Goal: Information Seeking & Learning: Find specific fact

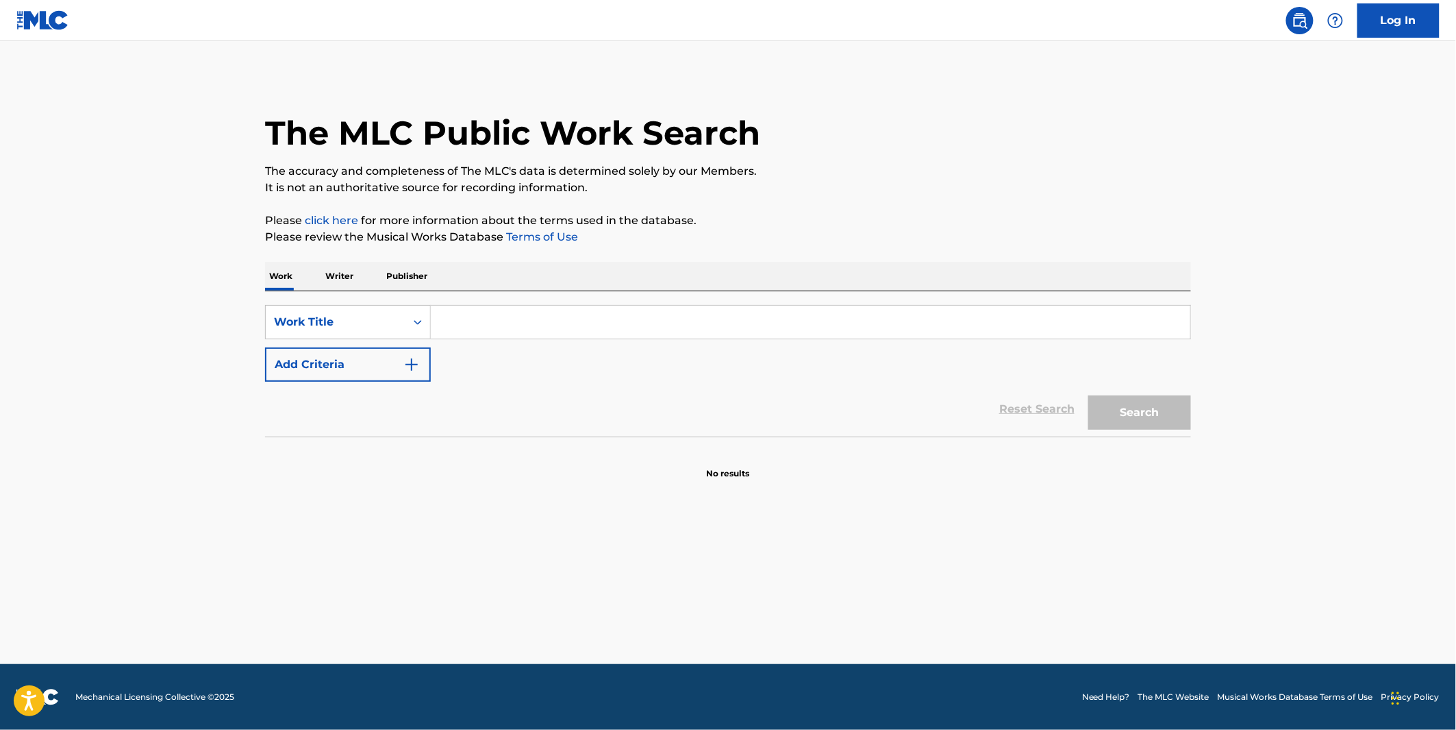
click at [507, 337] on input "Search Form" at bounding box center [811, 322] width 760 height 33
paste input "SIMONA - ASTUTA"
click at [470, 324] on input "SIMONA - ASTUTA" at bounding box center [811, 322] width 760 height 33
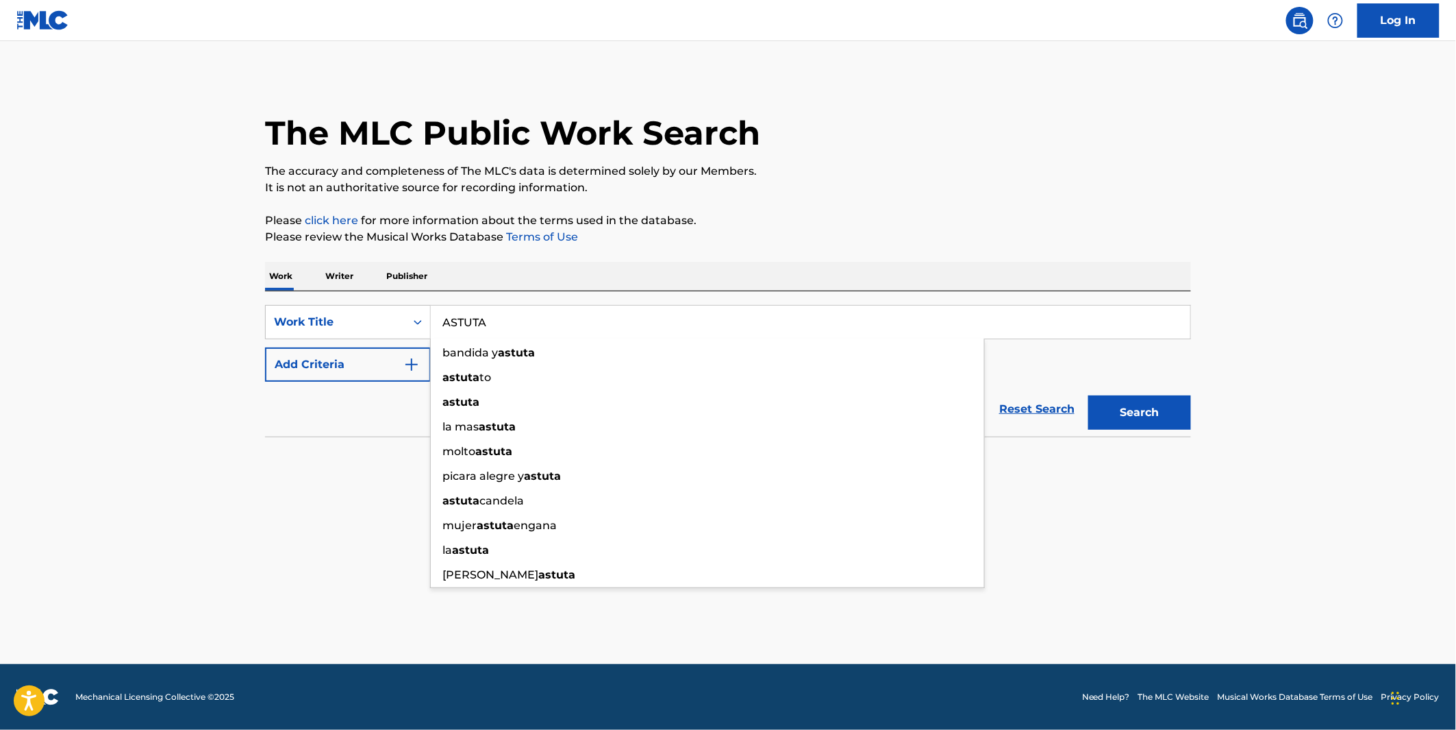
type input "ASTUTA"
click at [408, 371] on img "Search Form" at bounding box center [412, 364] width 16 height 16
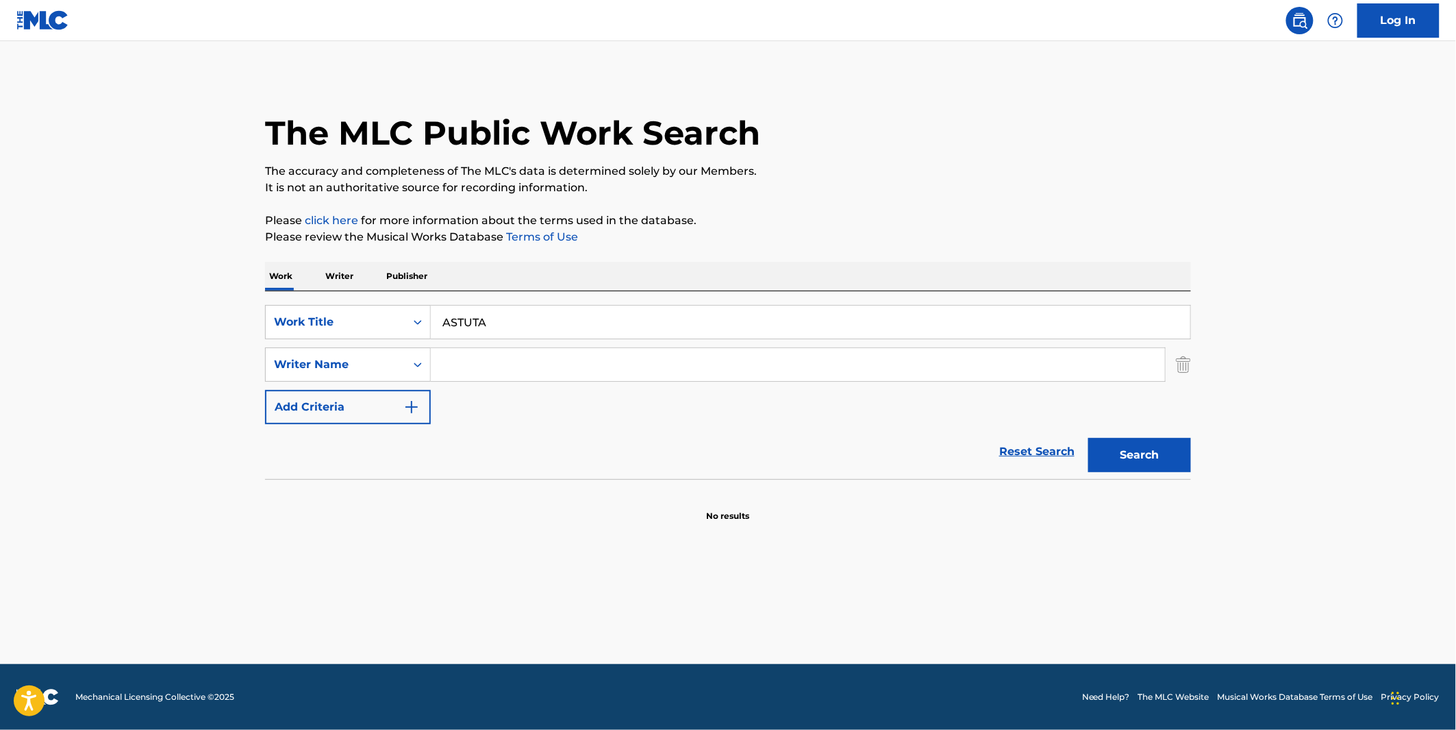
click at [484, 366] on input "Search Form" at bounding box center [798, 364] width 734 height 33
click at [489, 371] on input "Search Form" at bounding box center [798, 364] width 734 height 33
paste input "SIBILLA"
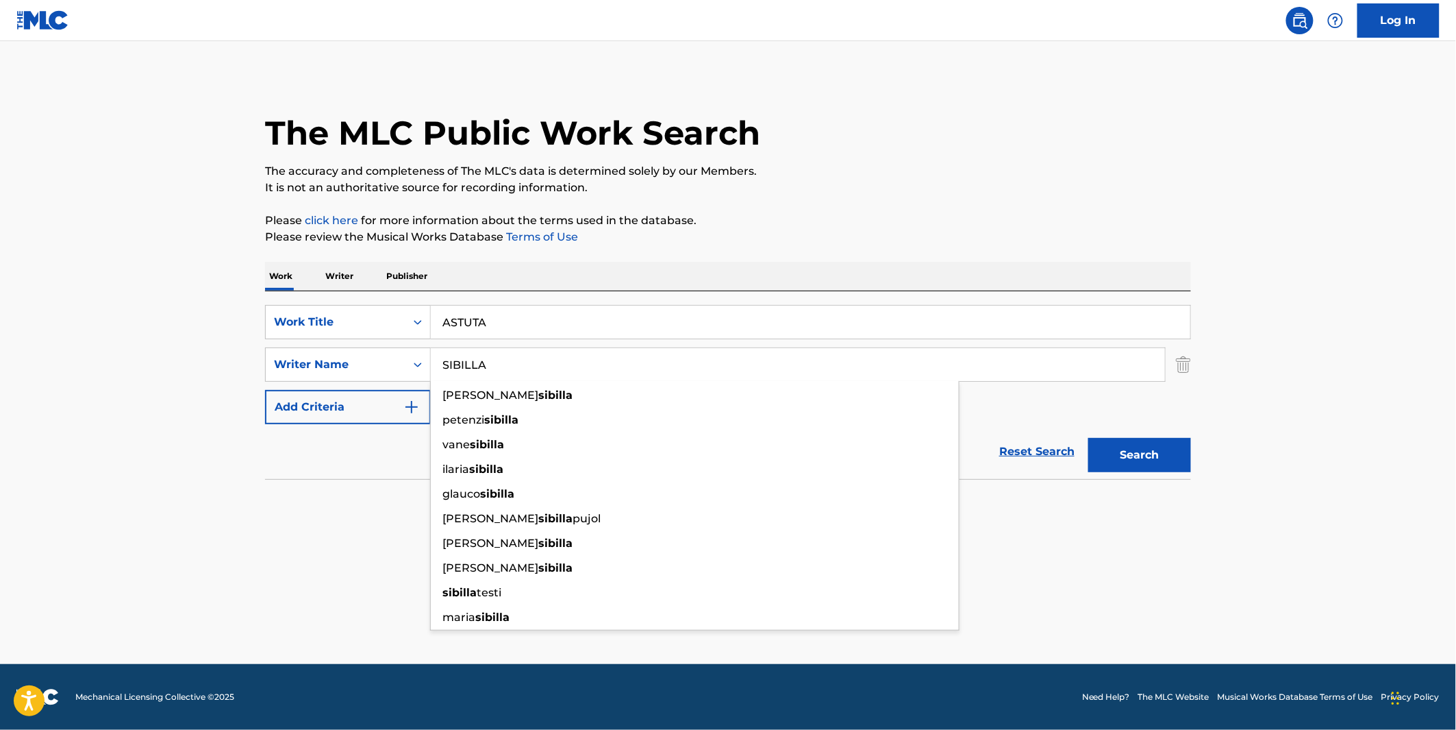
type input "SIBILLA"
click at [1132, 454] on button "Search" at bounding box center [1140, 455] width 103 height 34
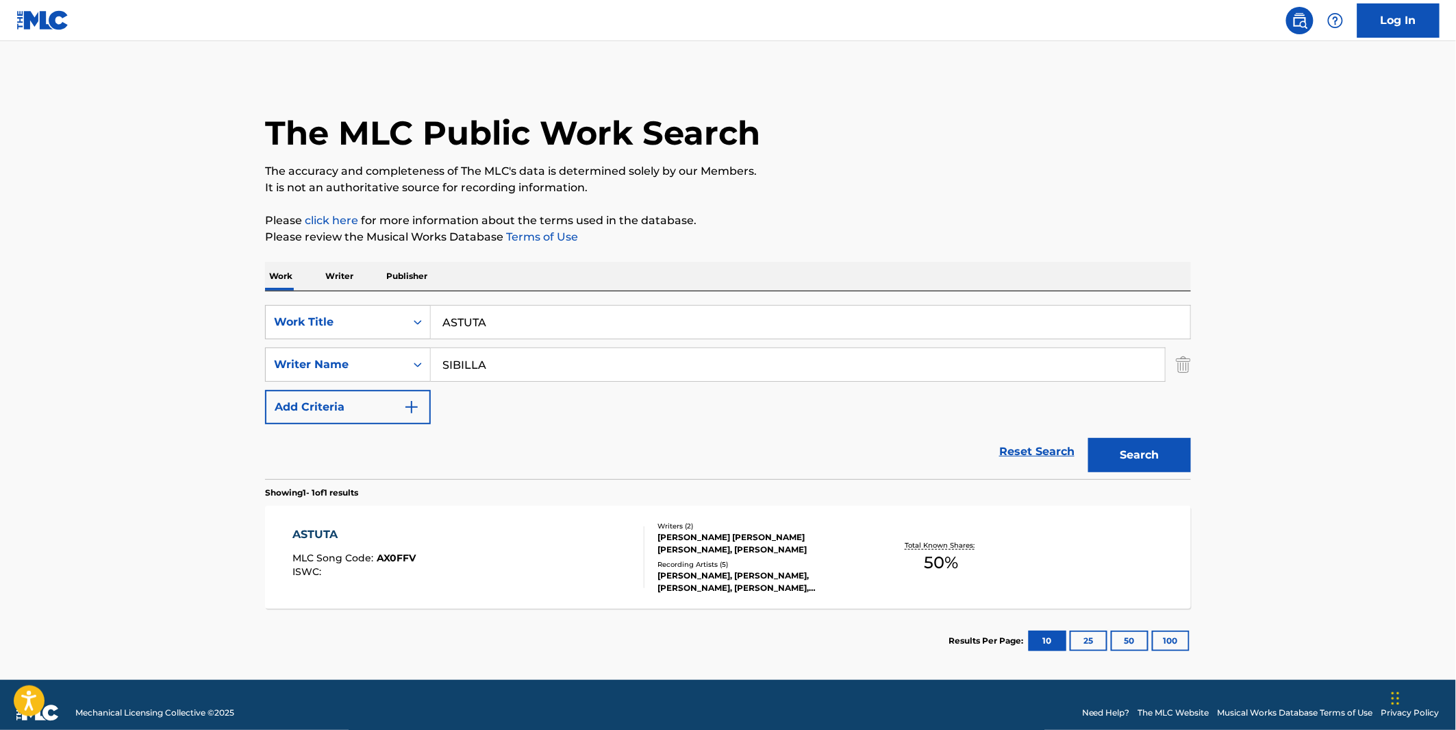
click at [364, 543] on div "ASTUTA MLC Song Code : AX0FFV ISWC :" at bounding box center [354, 557] width 123 height 62
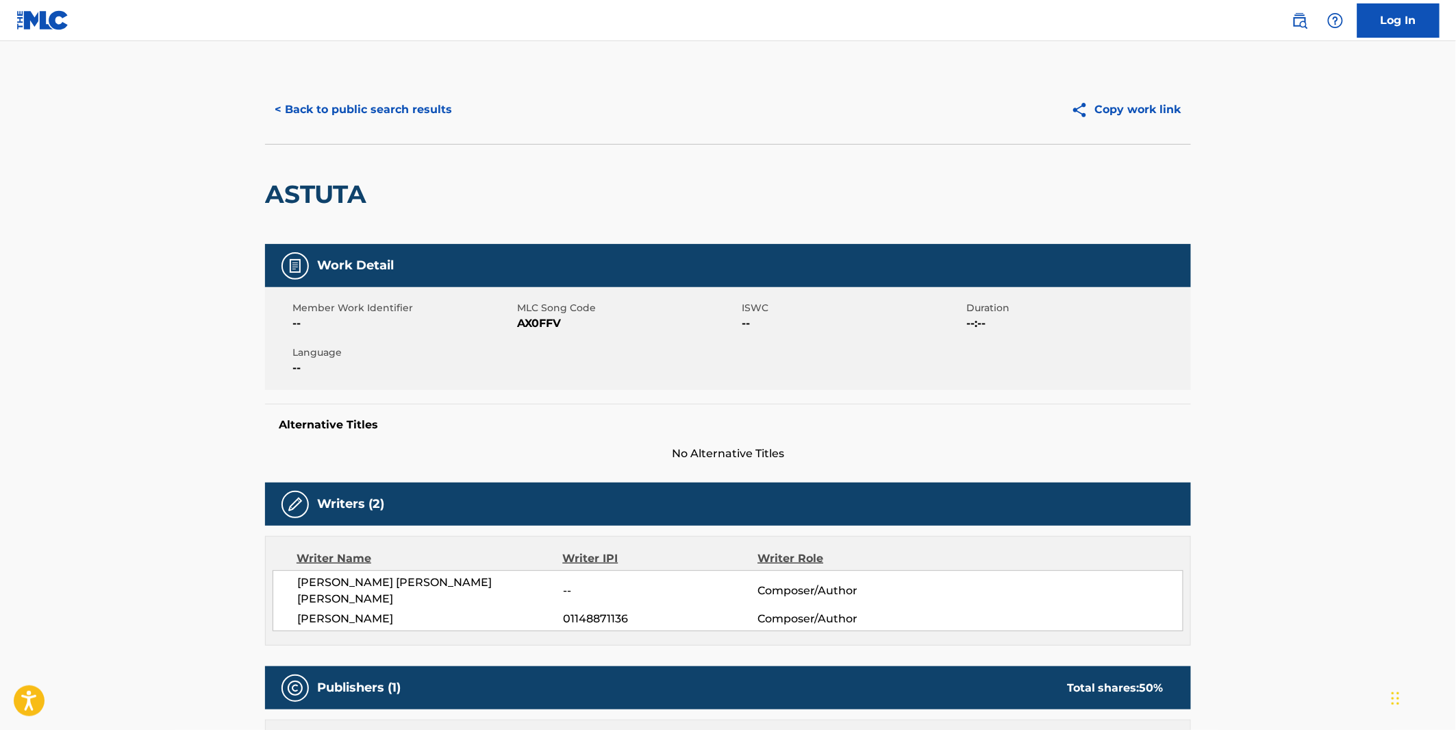
click at [350, 188] on h2 "ASTUTA" at bounding box center [319, 194] width 108 height 31
copy h2 "ASTUTA"
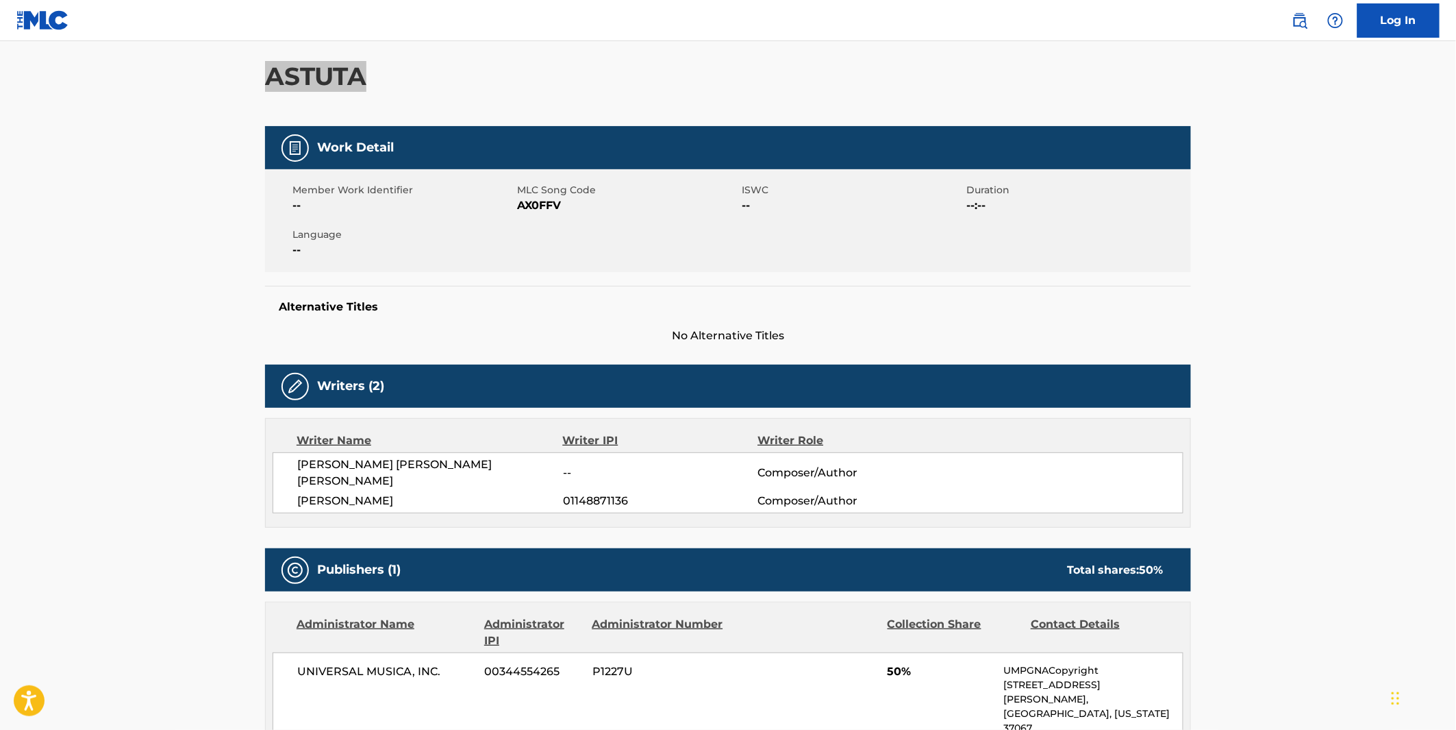
scroll to position [228, 0]
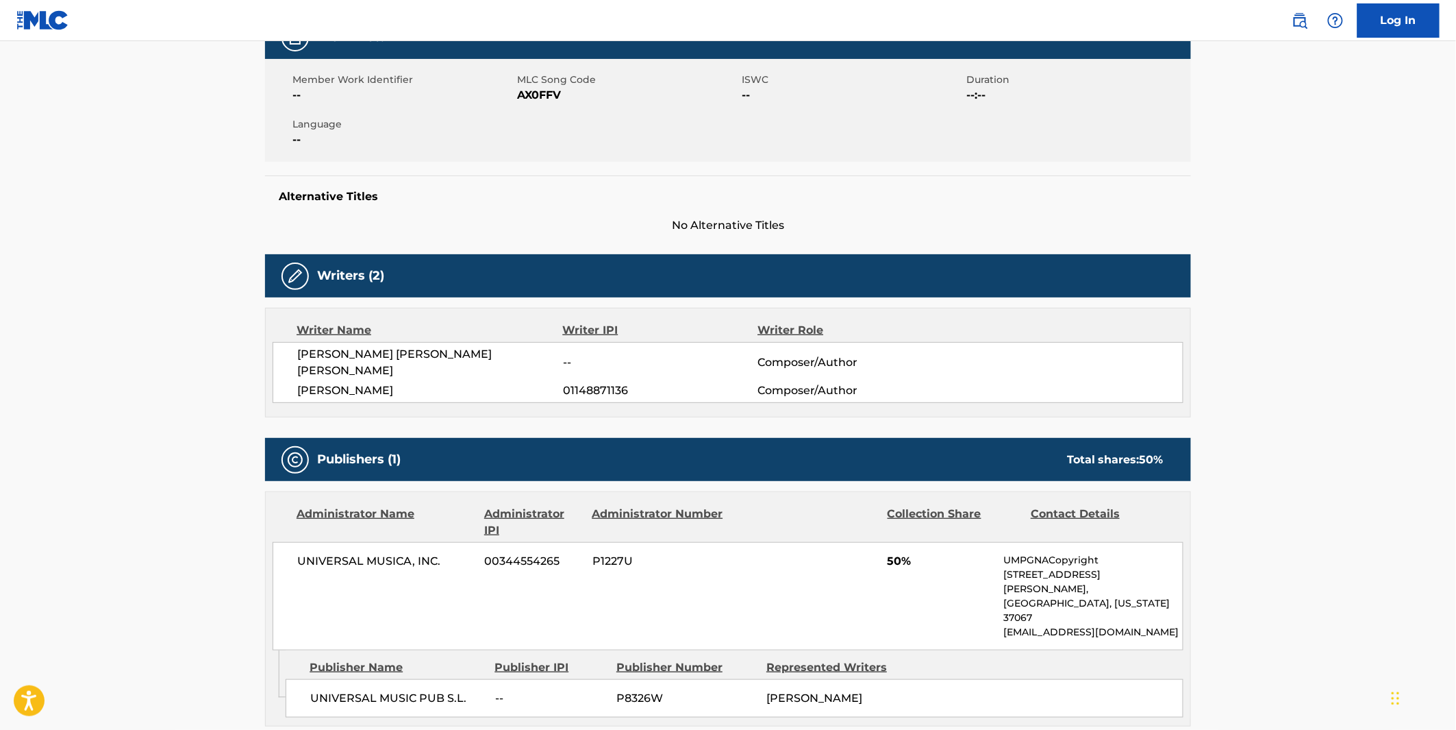
click at [471, 354] on span "JUAN FRANCISCO PONTE DELLA GIUSTINA" at bounding box center [430, 362] width 266 height 33
copy div "JUAN FRANCISCO PONTE DELLA GIUSTINA"
click at [357, 382] on span "SIMONA SIBILLA" at bounding box center [430, 390] width 266 height 16
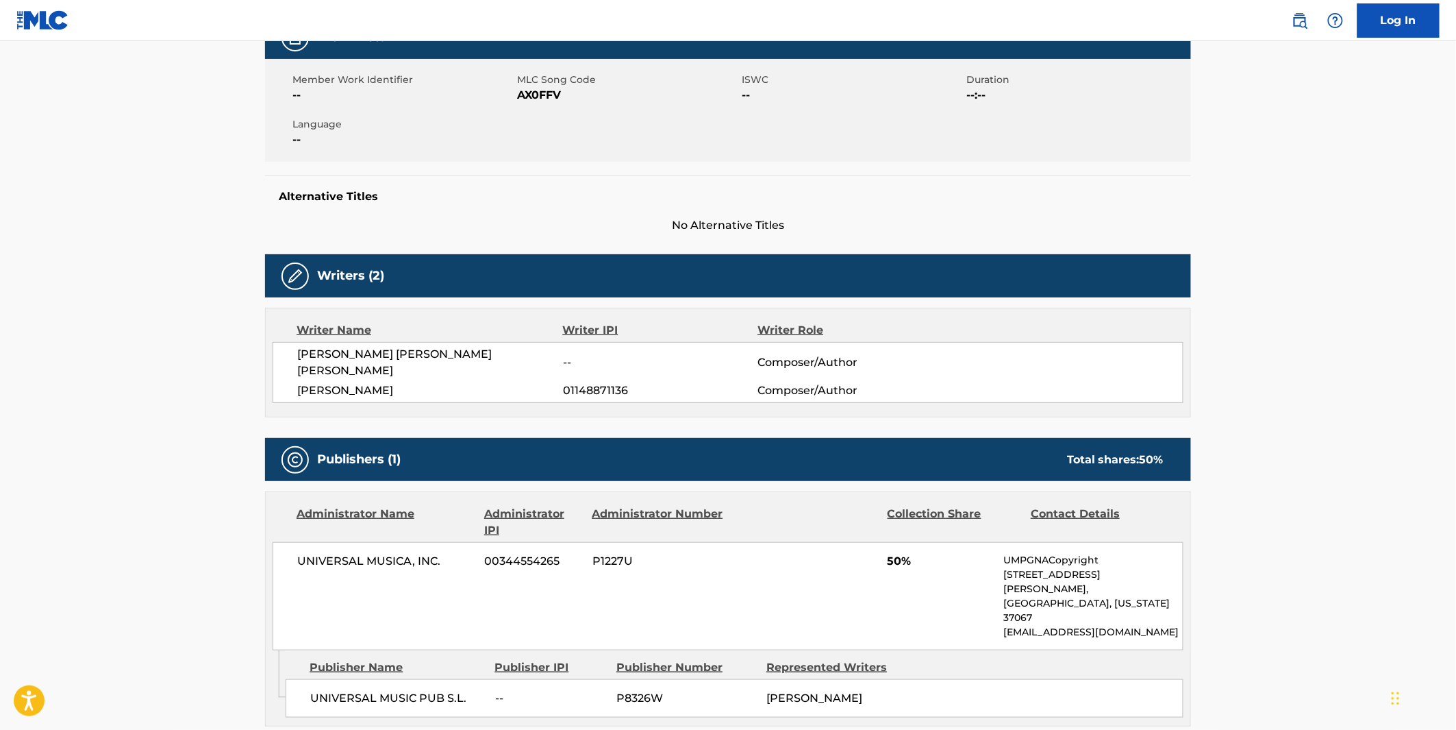
click at [357, 382] on span "SIMONA SIBILLA" at bounding box center [430, 390] width 266 height 16
copy div "SIMONA SIBILLA"
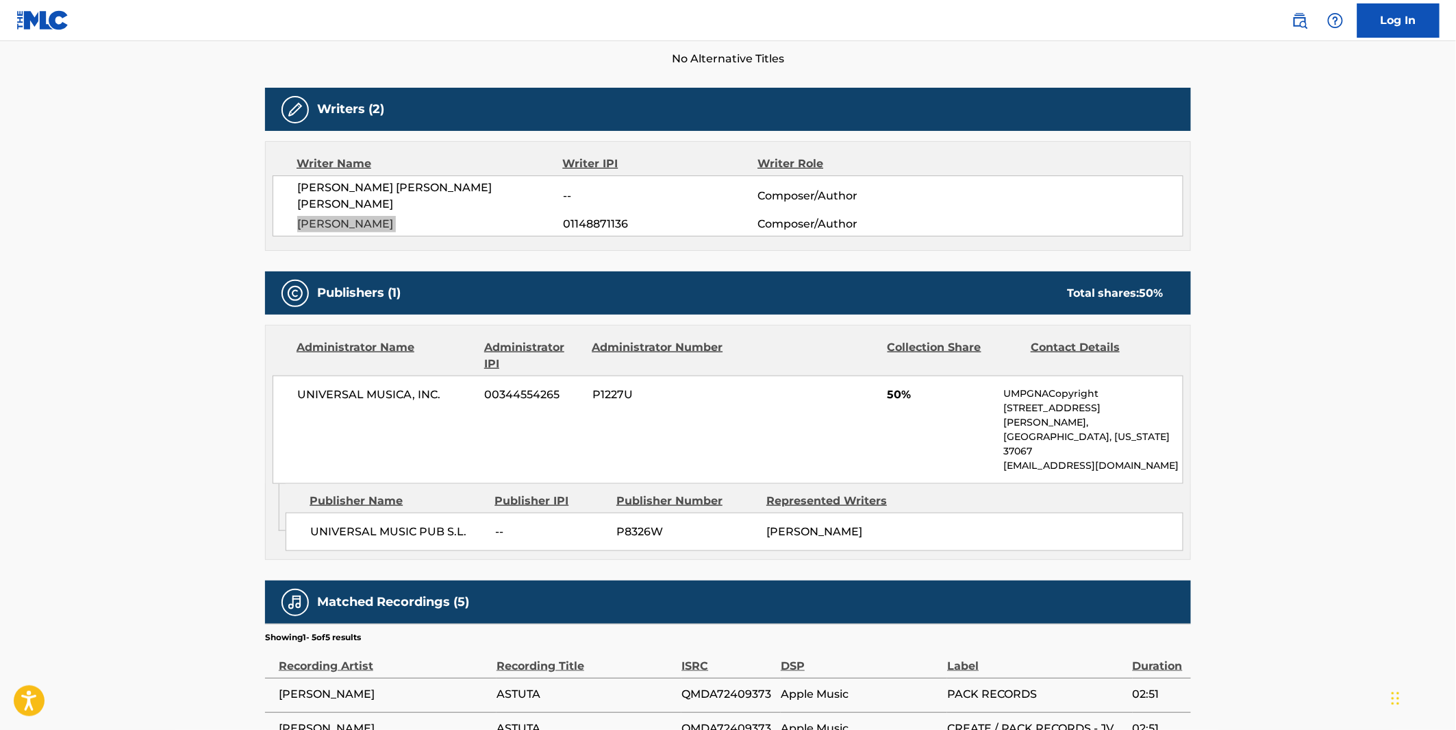
scroll to position [456, 0]
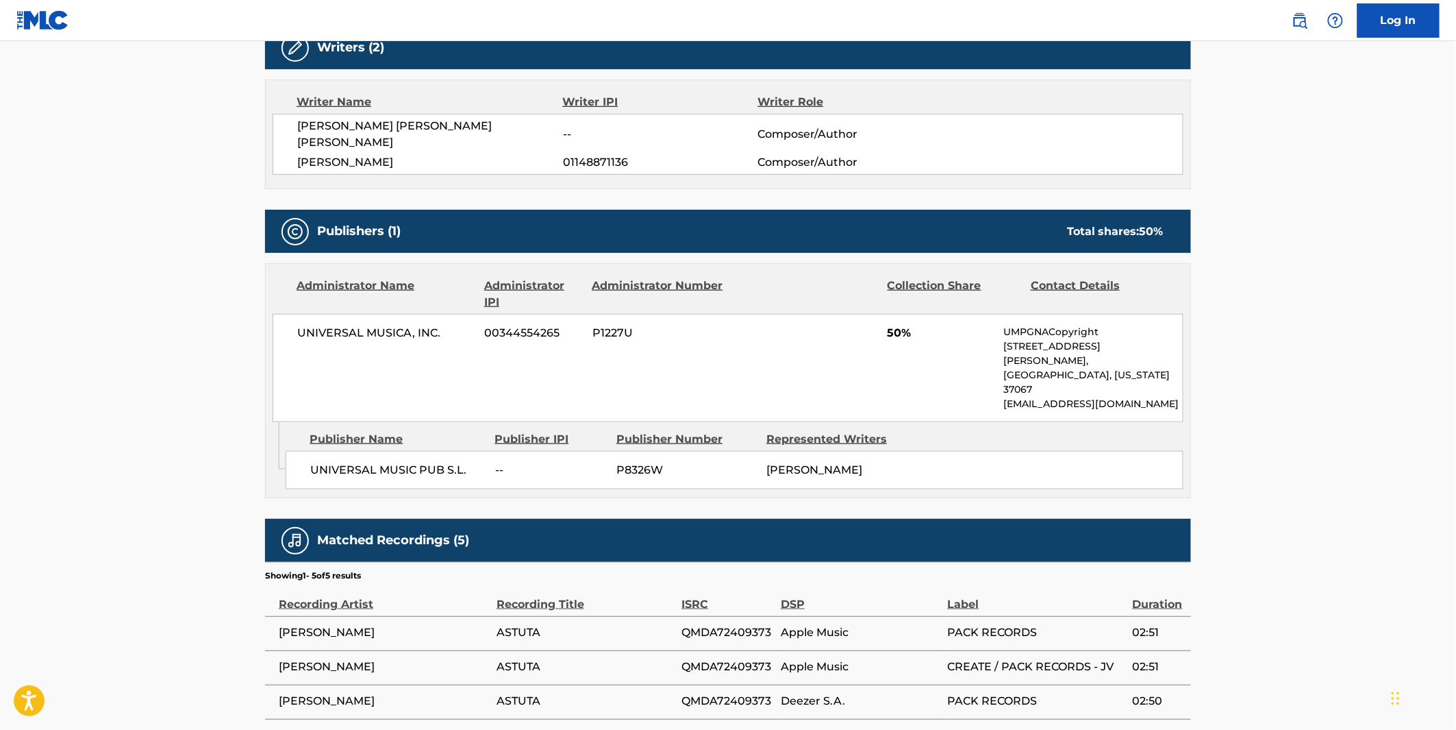
click at [379, 462] on span "UNIVERSAL MUSIC PUB S.L." at bounding box center [397, 470] width 175 height 16
copy div "UNIVERSAL MUSIC PUB S.L."
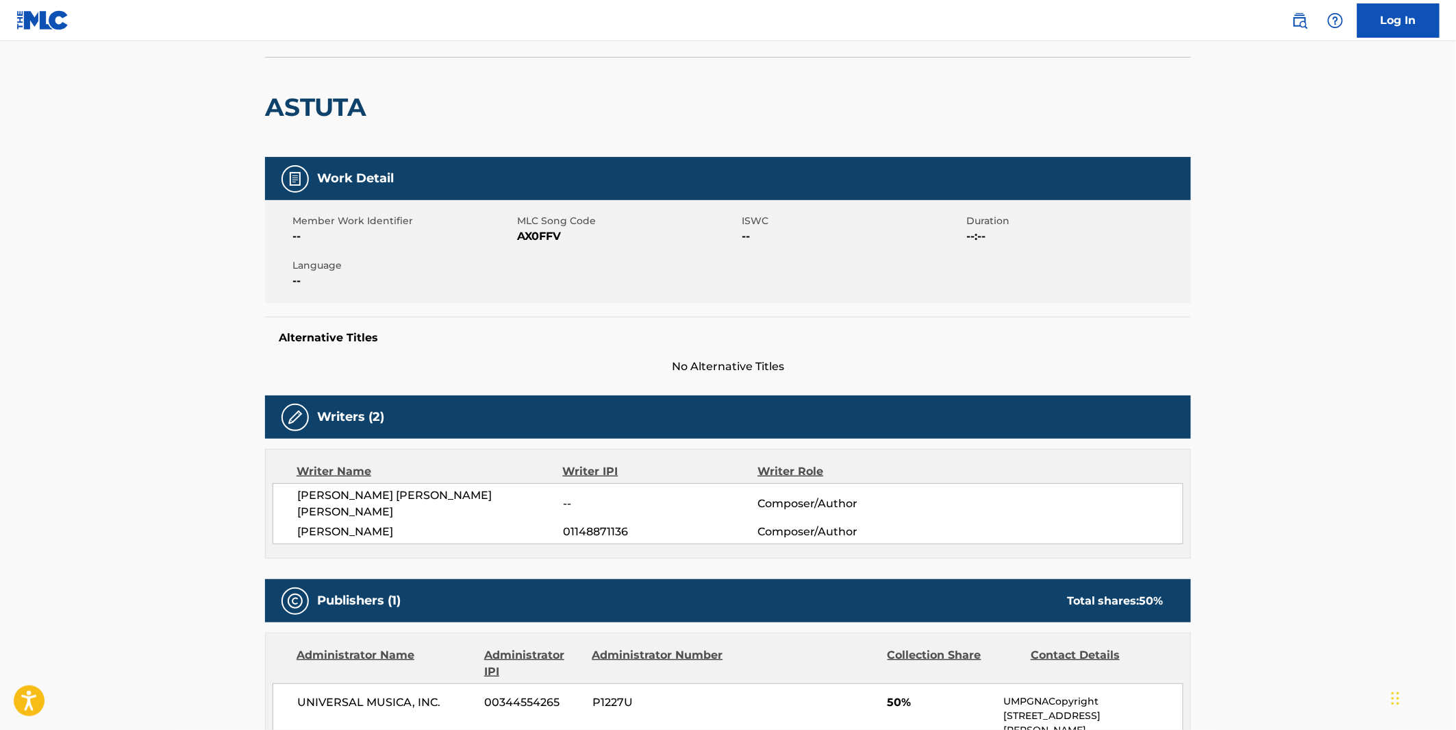
scroll to position [0, 0]
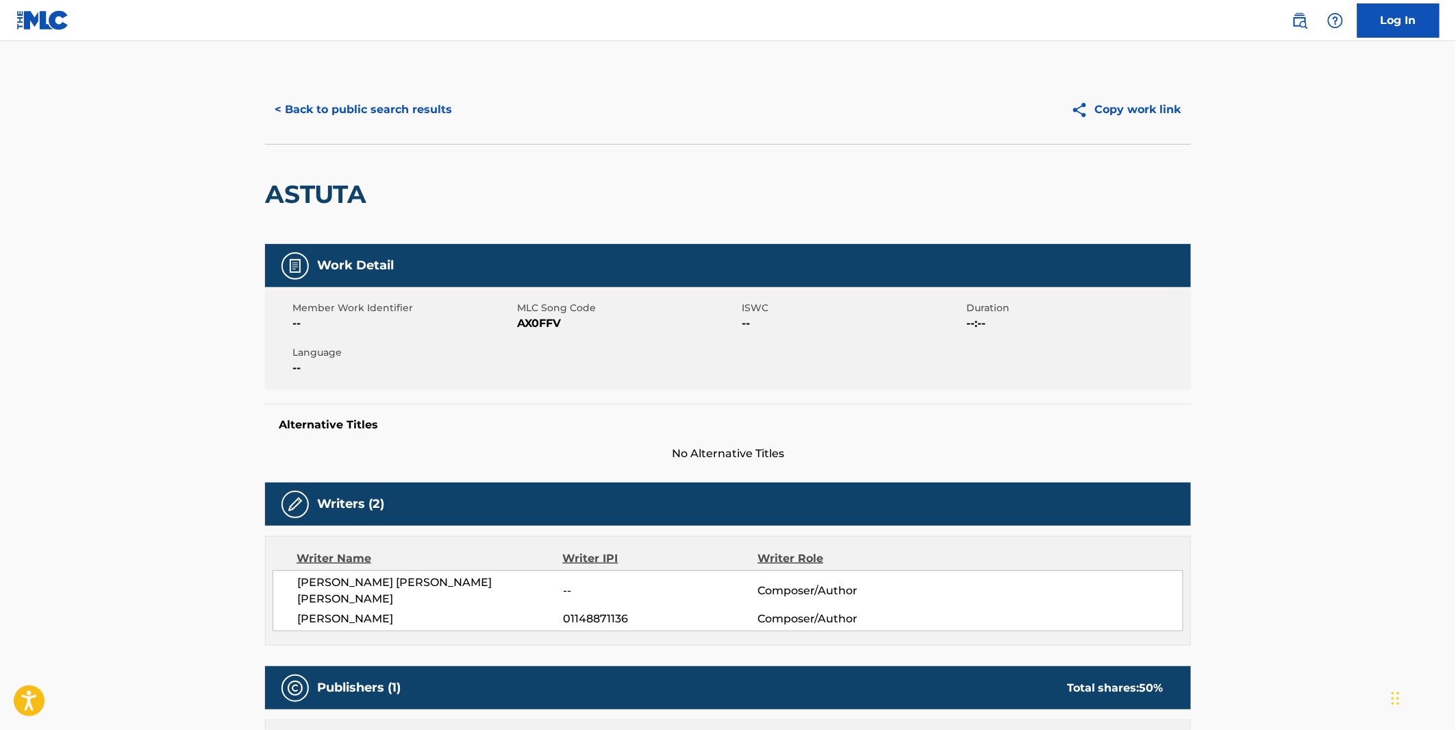
click at [291, 186] on h2 "ASTUTA" at bounding box center [319, 194] width 108 height 31
copy h2 "ASTUTA"
click at [375, 610] on span "SIMONA SIBILLA" at bounding box center [430, 618] width 266 height 16
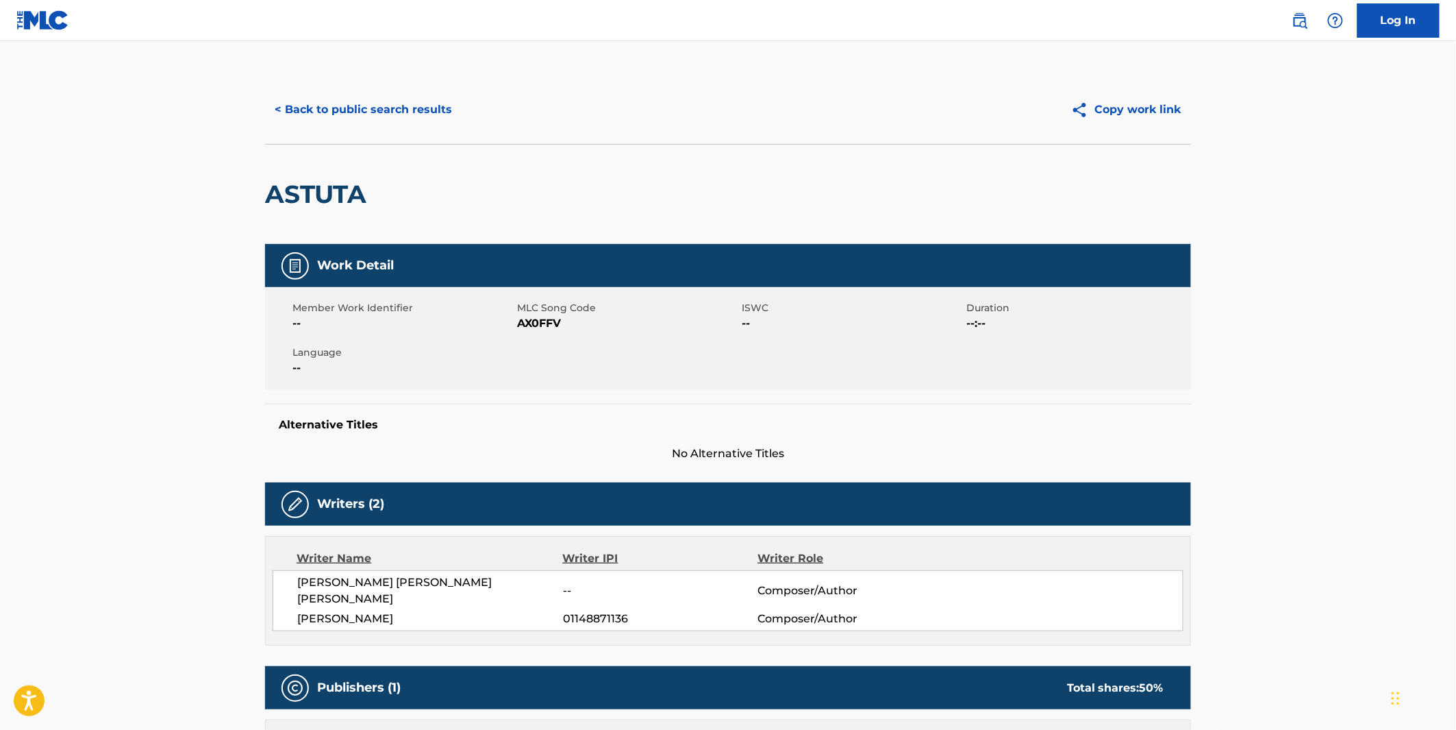
copy span "SIBILLA"
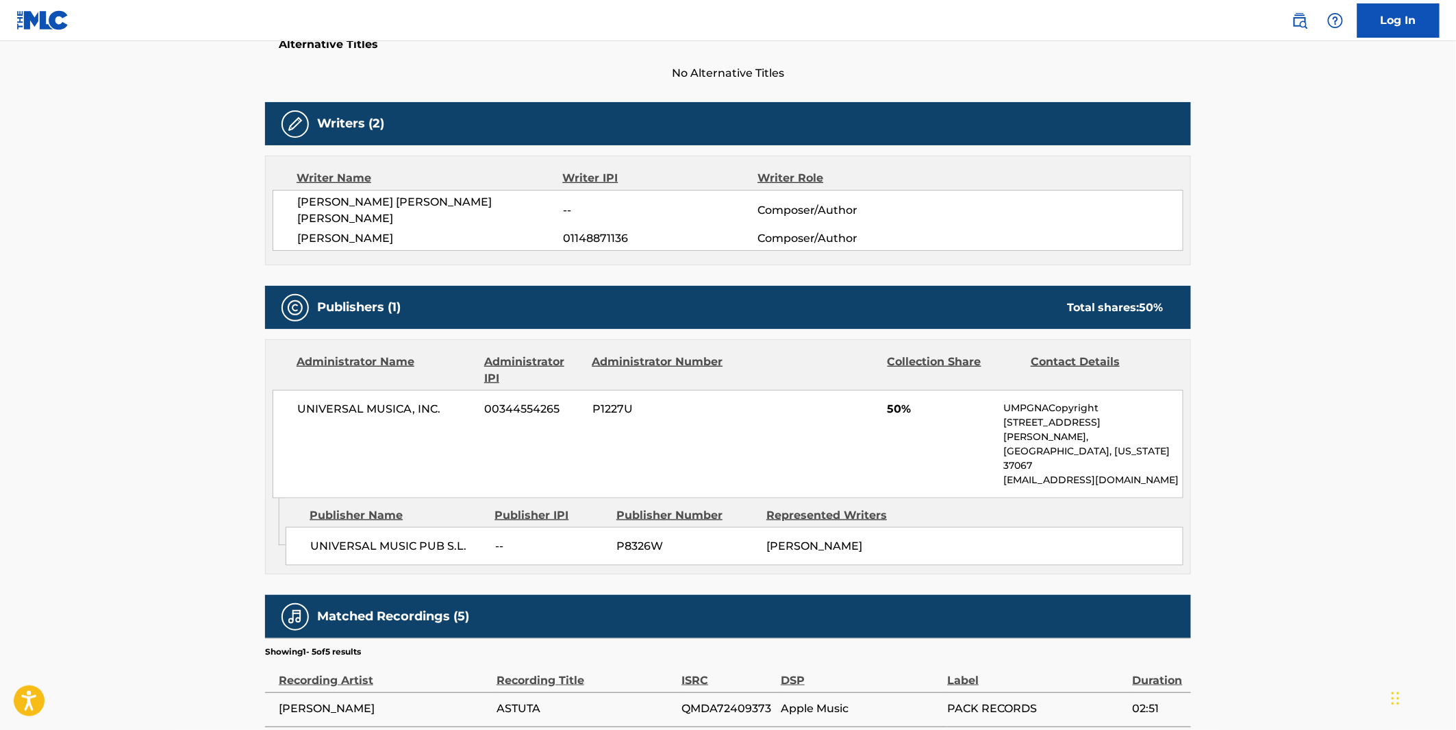
scroll to position [532, 0]
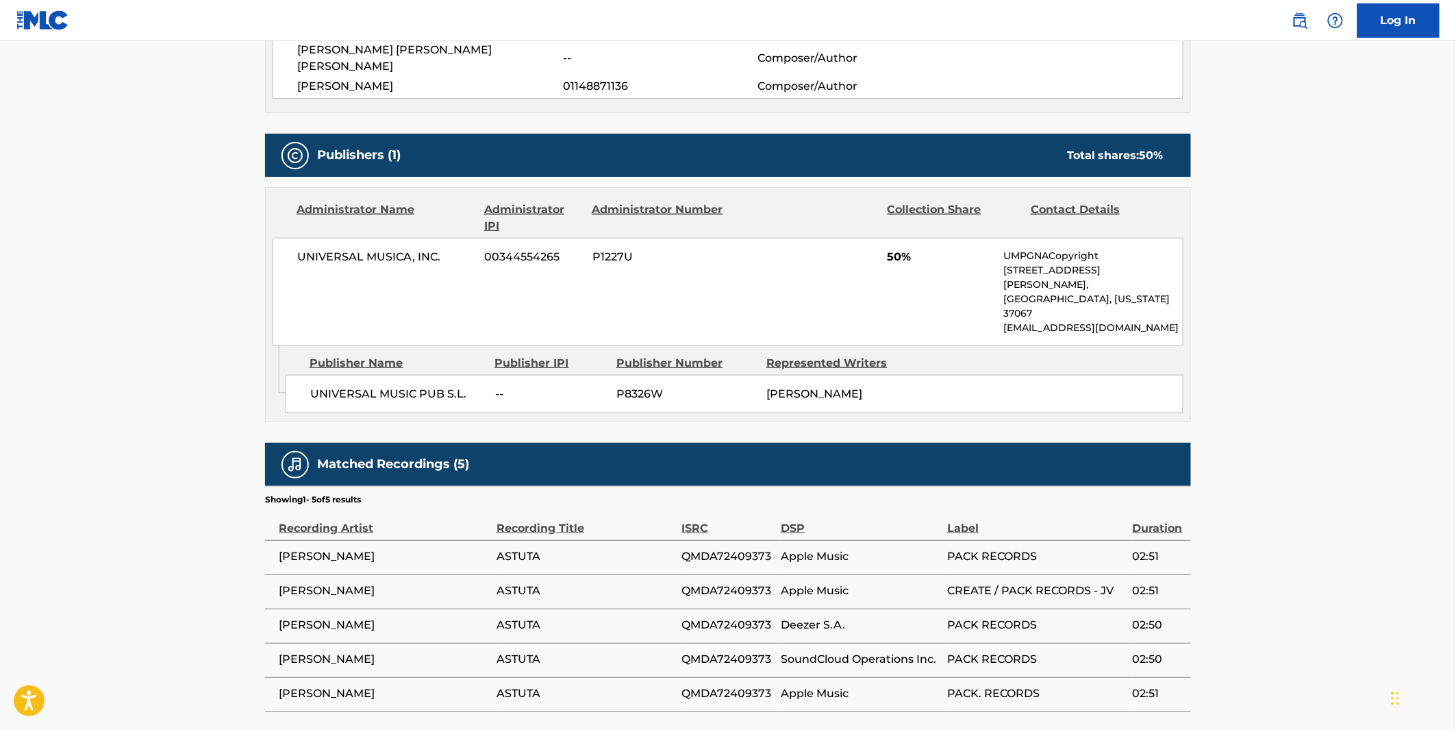
click at [730, 549] on span "QMDA72409373" at bounding box center [728, 557] width 92 height 16
copy span "QMDA72409373"
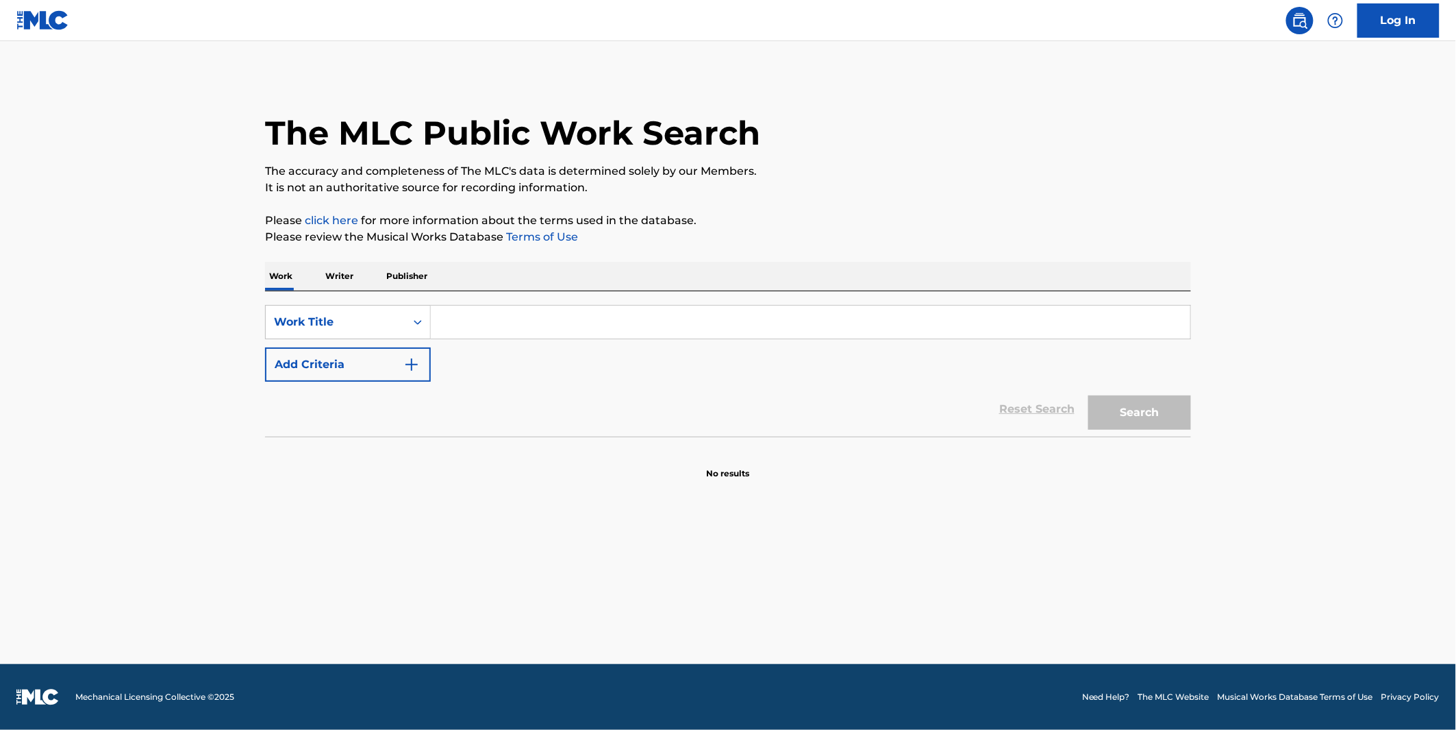
click at [569, 323] on input "Search Form" at bounding box center [811, 322] width 760 height 33
paste input "POTENTIAL"
type input "POTENTIAL"
click at [331, 359] on button "Add Criteria" at bounding box center [348, 364] width 166 height 34
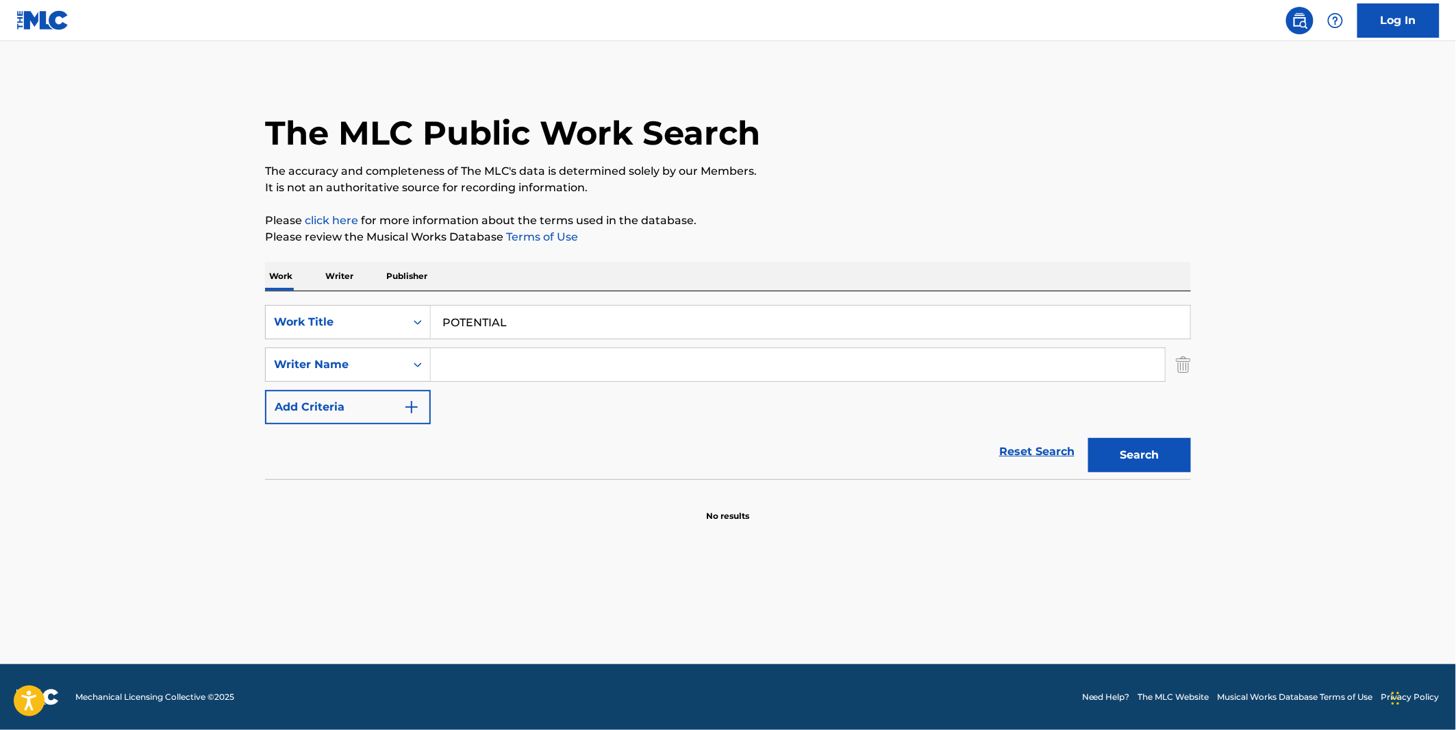
click at [504, 361] on input "Search Form" at bounding box center [798, 364] width 734 height 33
click at [1089, 438] on button "Search" at bounding box center [1140, 455] width 103 height 34
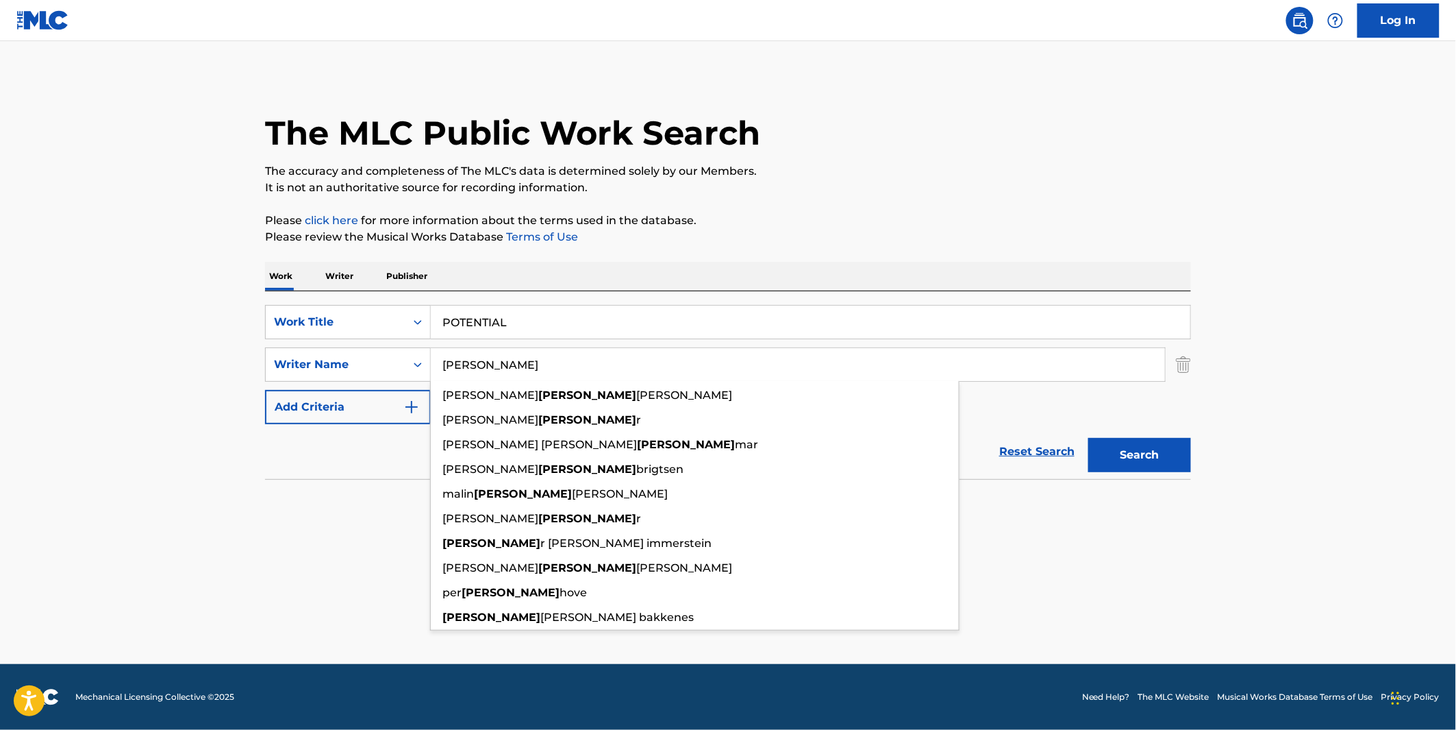
click at [741, 264] on div "Work Writer Publisher" at bounding box center [728, 276] width 926 height 29
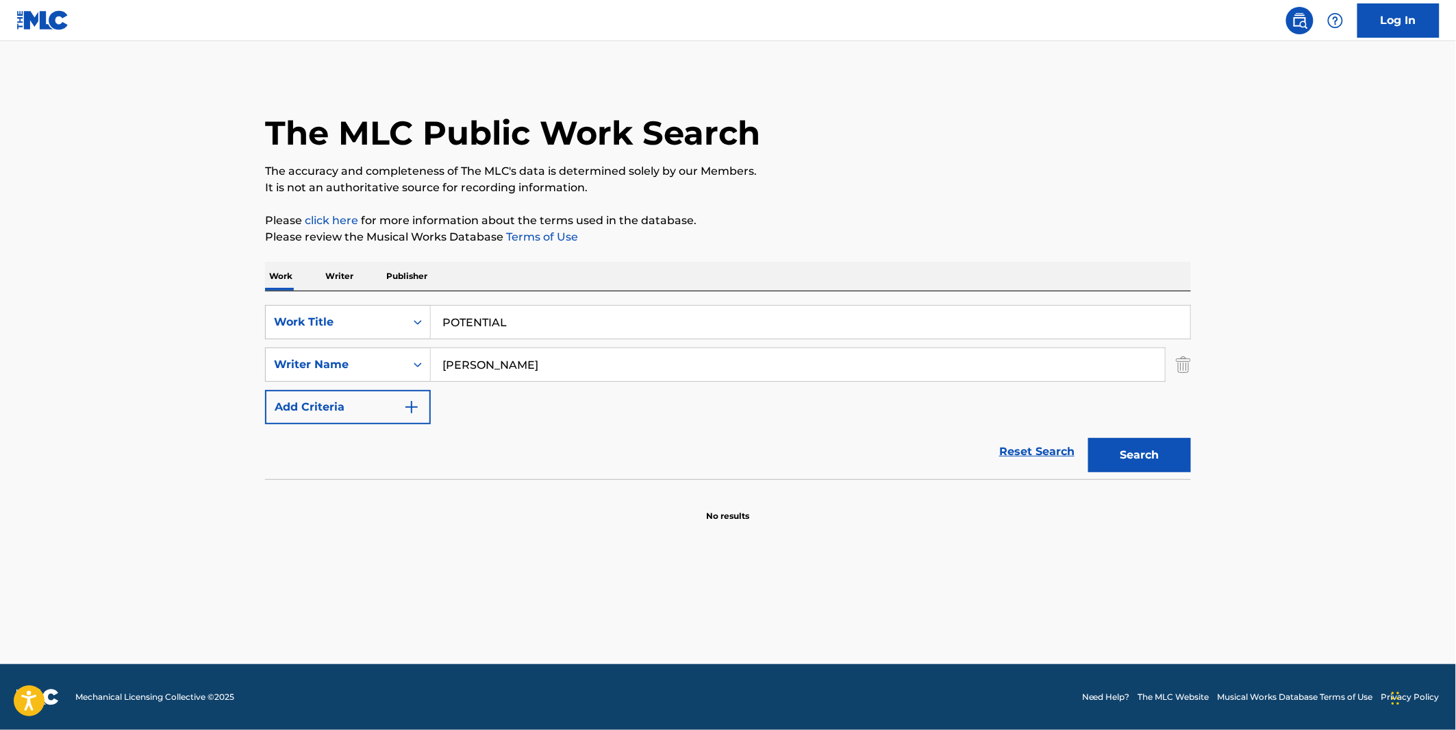
click at [1102, 432] on div "Search" at bounding box center [1137, 451] width 110 height 55
click at [1138, 450] on button "Search" at bounding box center [1140, 455] width 103 height 34
click at [581, 370] on input "INGE" at bounding box center [798, 364] width 734 height 33
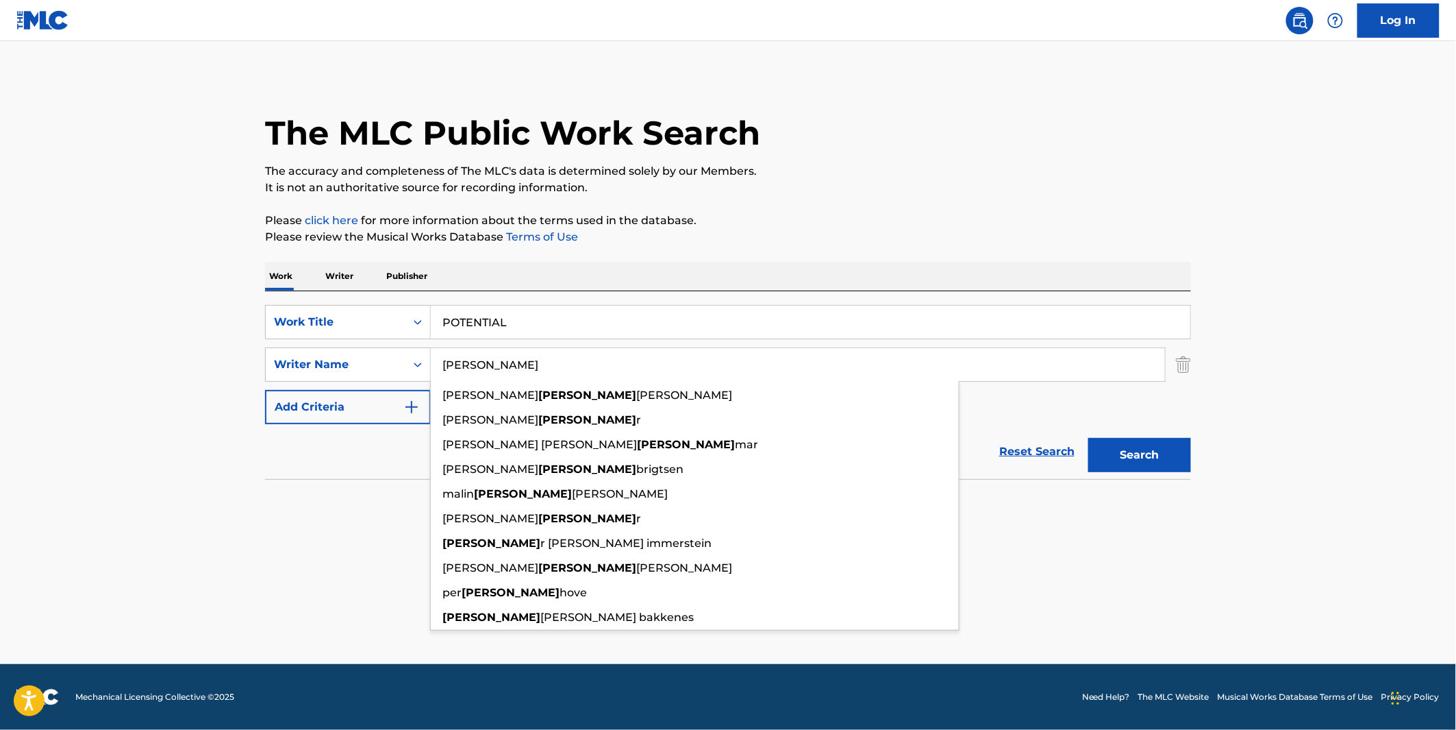
click at [581, 370] on input "INGE" at bounding box center [798, 364] width 734 height 33
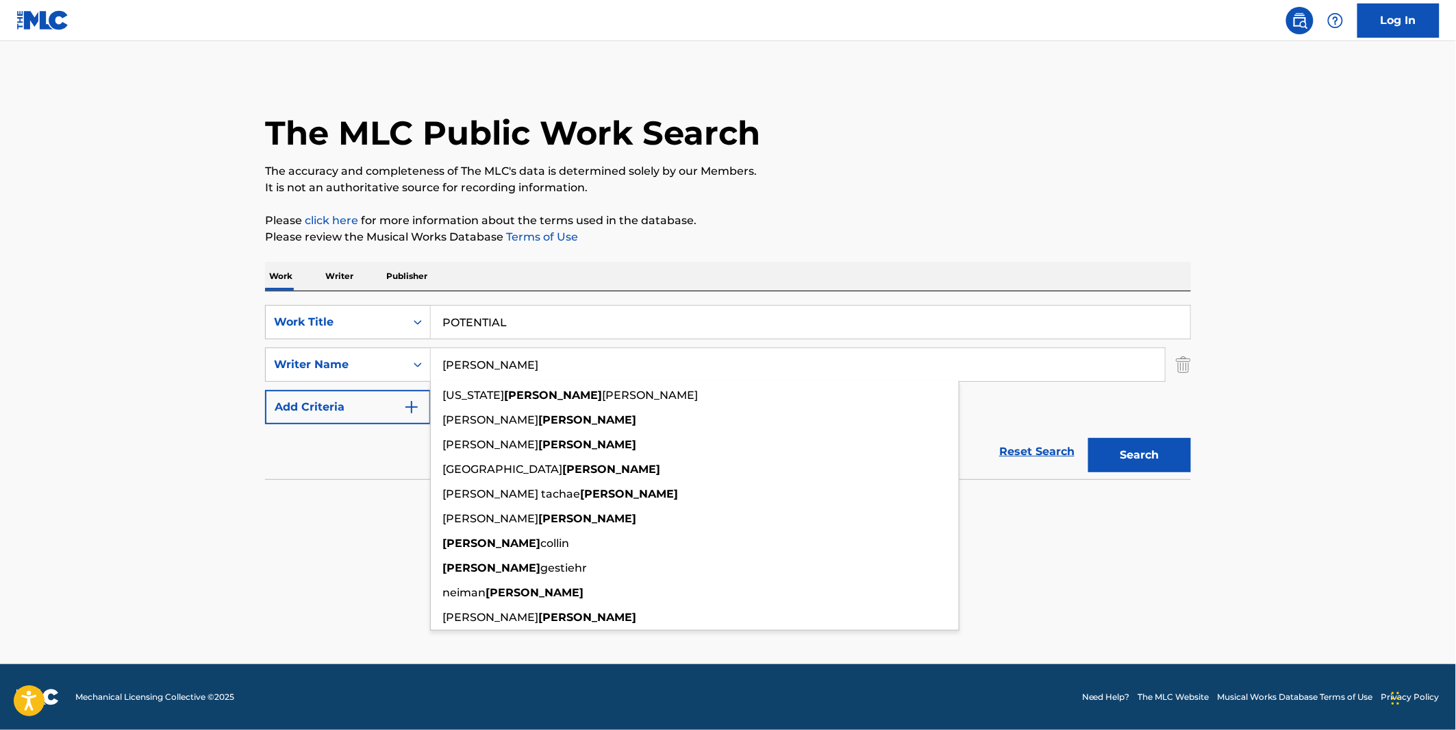
type input "DAVIS"
click at [1089, 438] on button "Search" at bounding box center [1140, 455] width 103 height 34
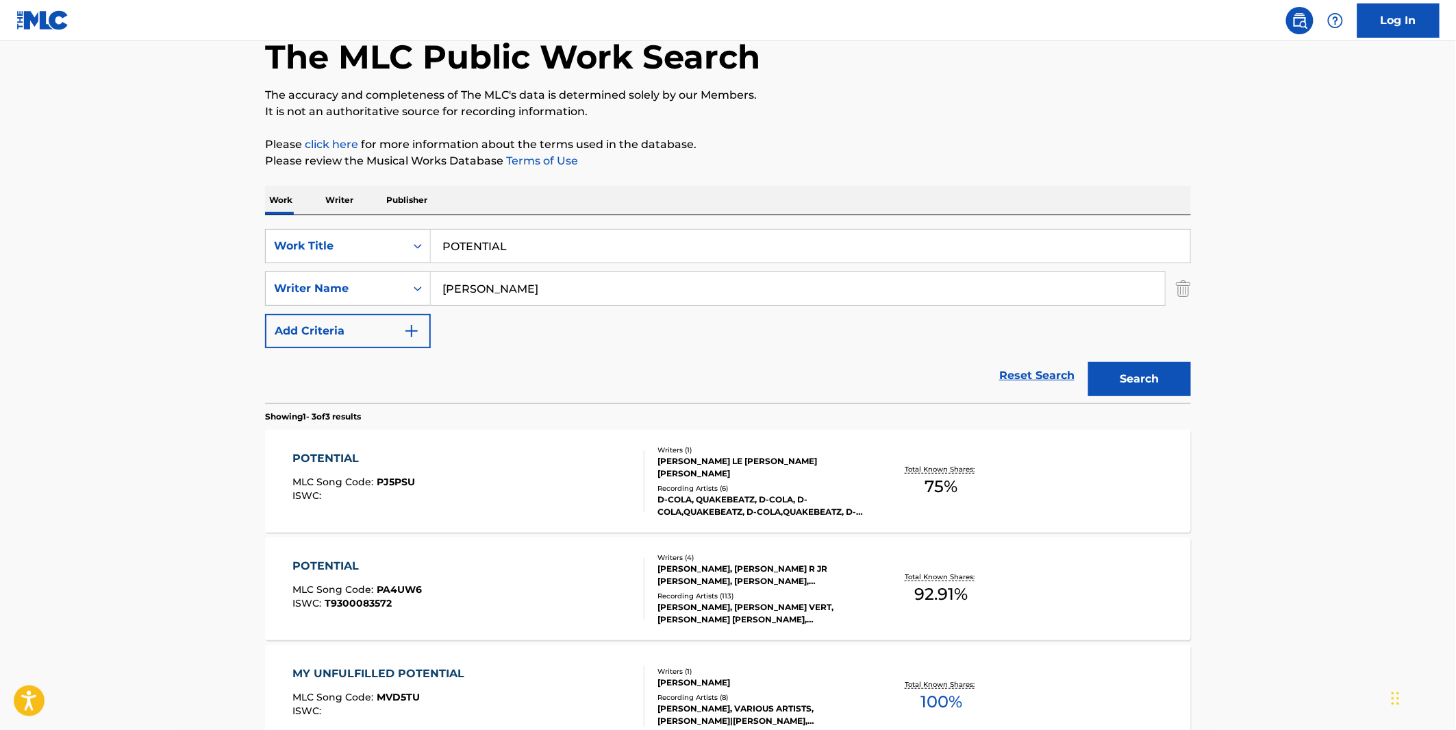
scroll to position [152, 0]
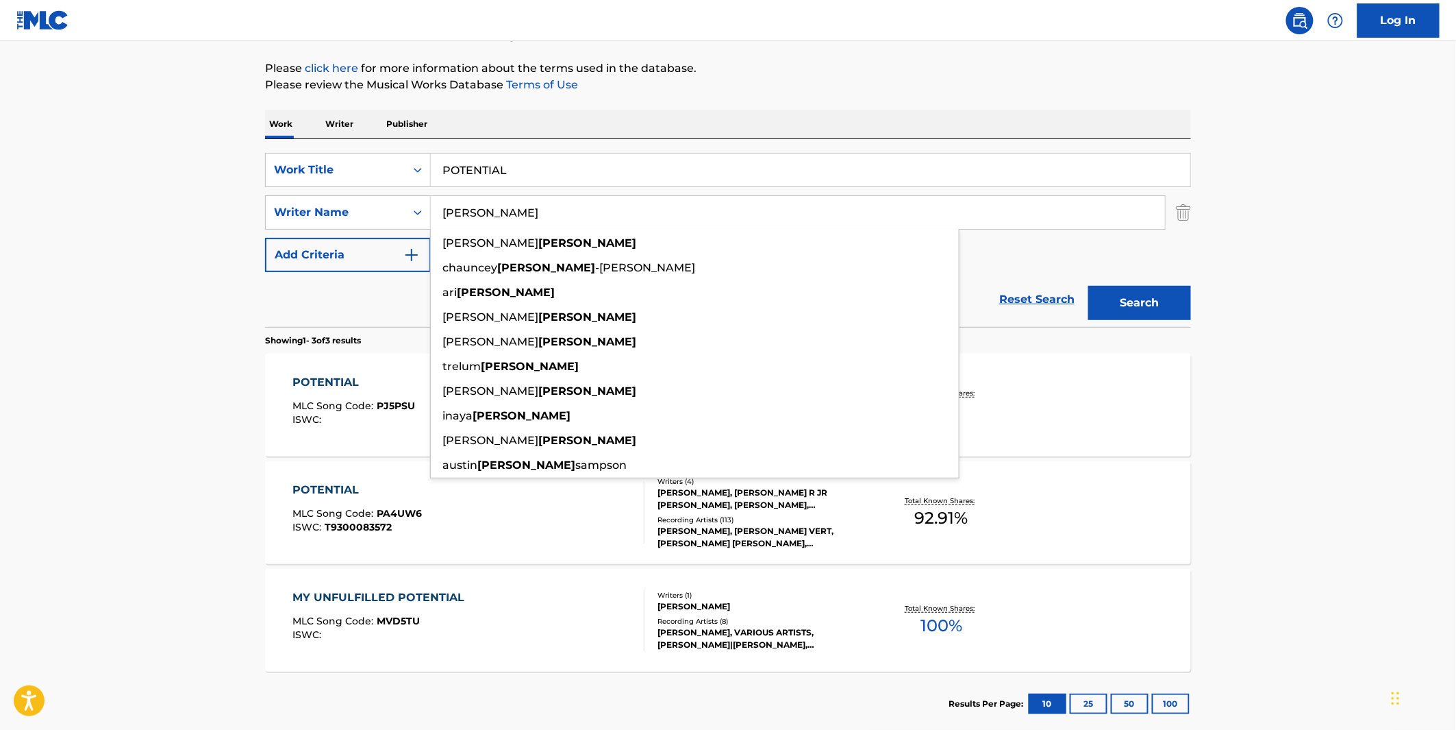
click at [1343, 329] on main "The MLC Public Work Search The accuracy and completeness of The MLC's data is d…" at bounding box center [728, 316] width 1456 height 854
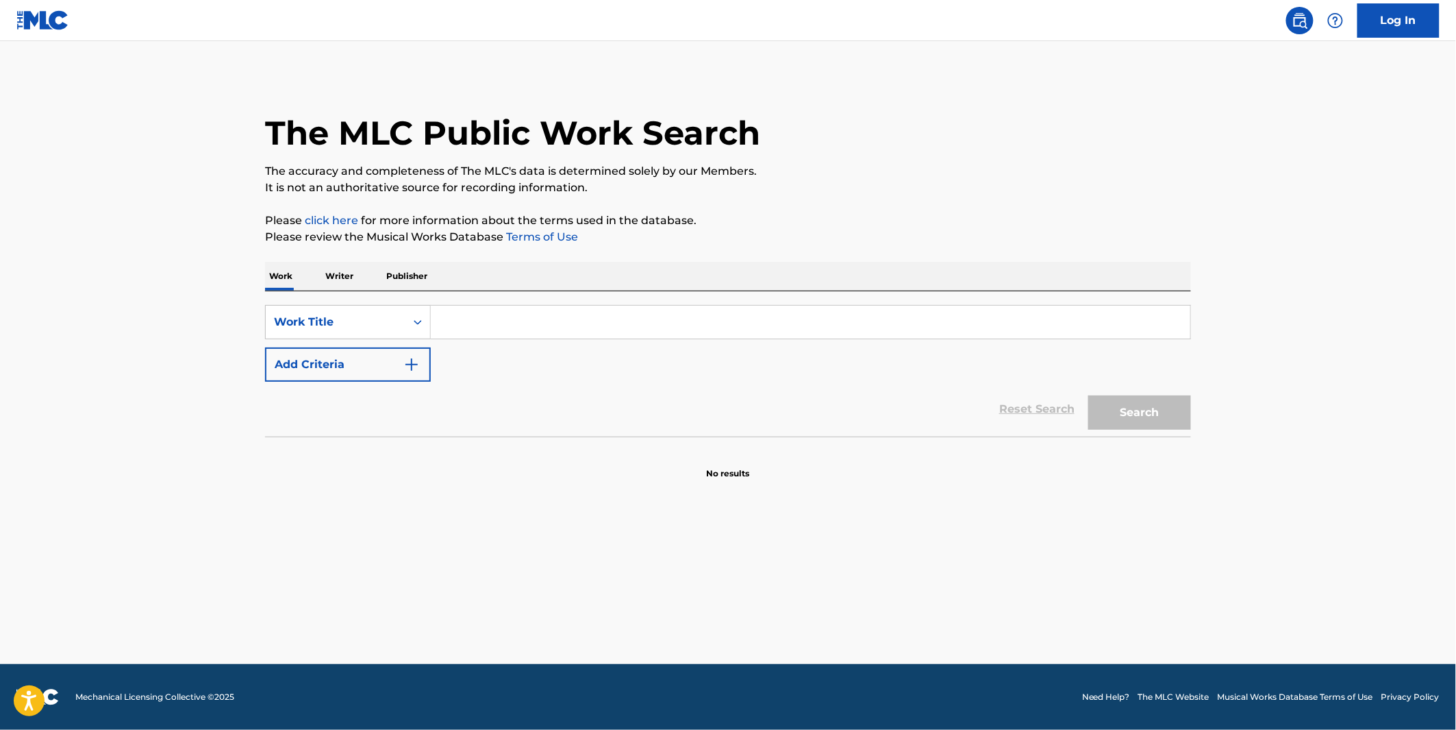
click at [549, 326] on input "Search Form" at bounding box center [811, 322] width 760 height 33
paste input "Favela Feat Hill Moreno"
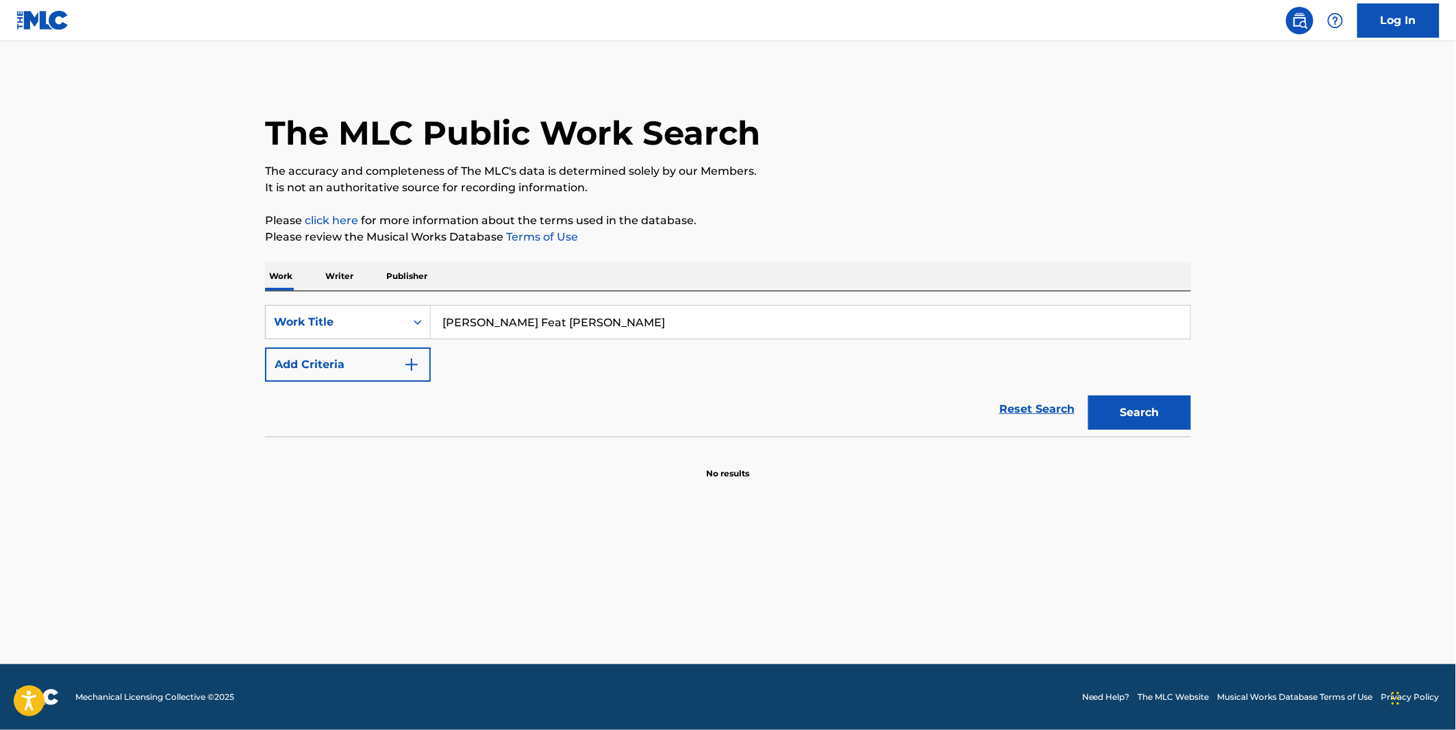
drag, startPoint x: 524, startPoint y: 327, endPoint x: 488, endPoint y: 330, distance: 35.7
click at [488, 330] on input "Favela Feat Hill Moreno" at bounding box center [811, 322] width 760 height 33
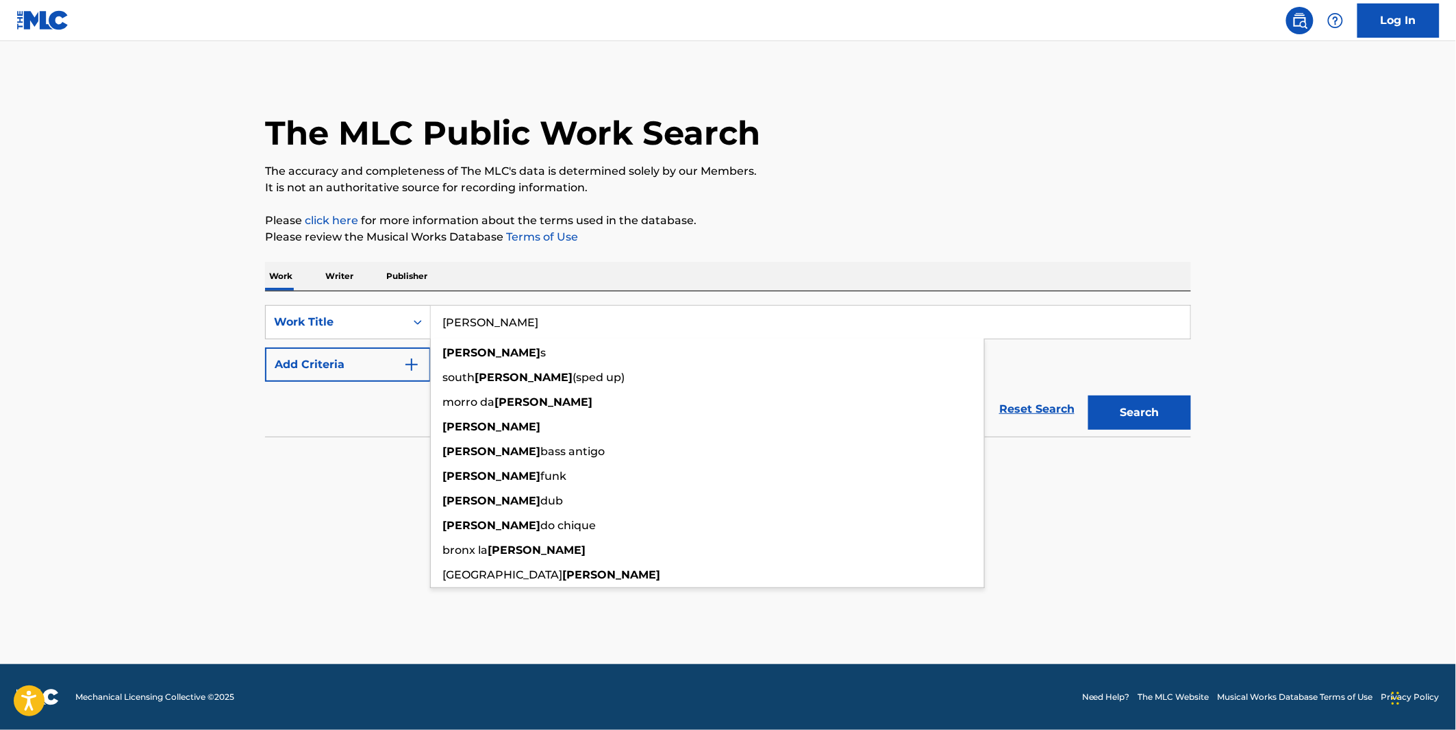
type input "Favela"
click at [329, 368] on button "Add Criteria" at bounding box center [348, 364] width 166 height 34
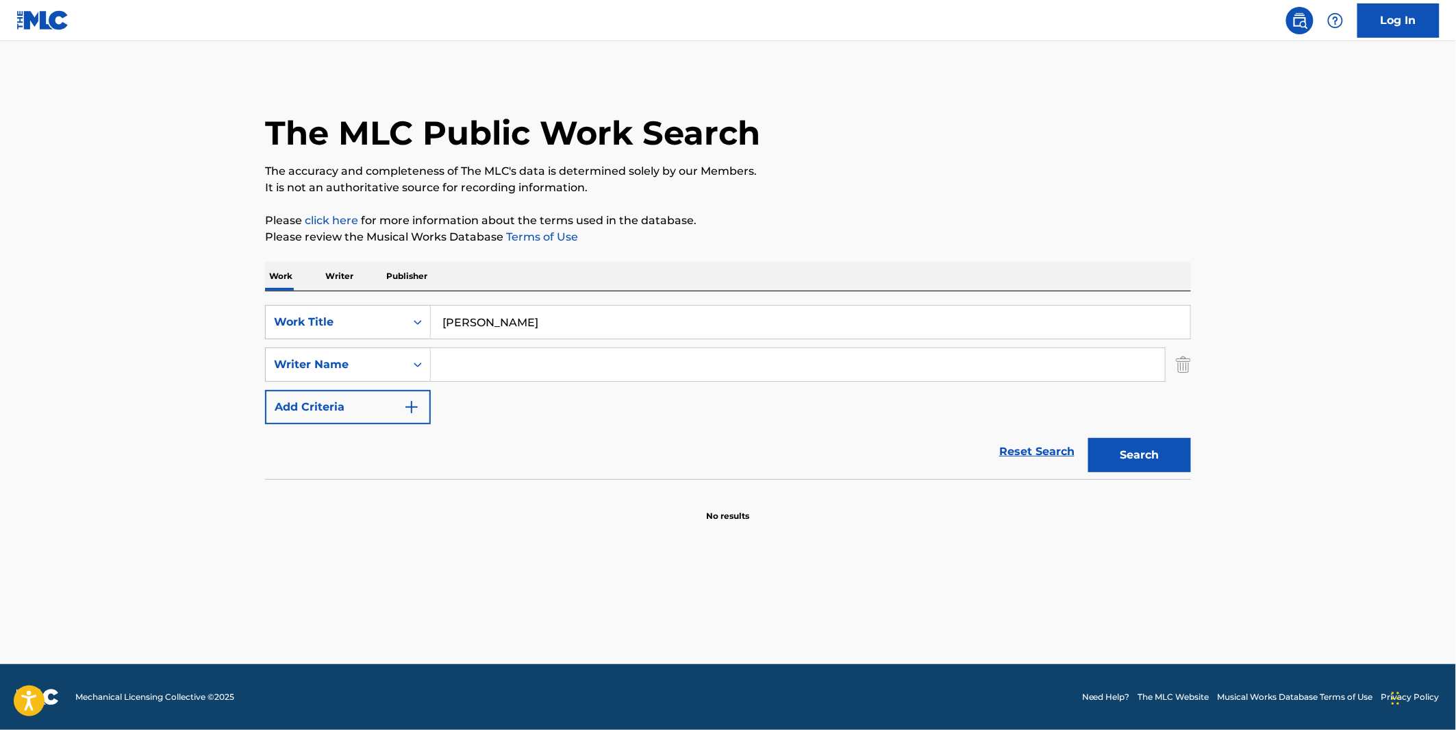
click at [510, 375] on input "Search Form" at bounding box center [798, 364] width 734 height 33
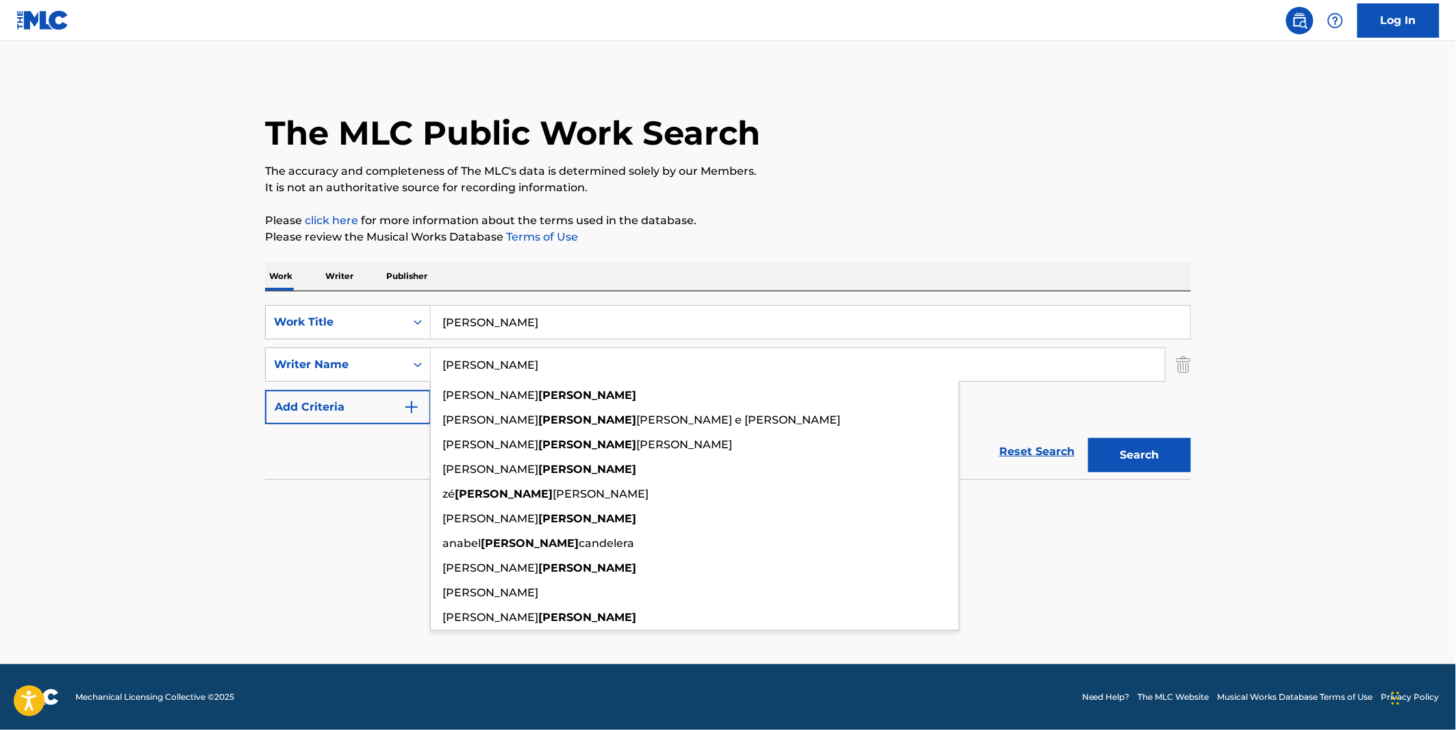
type input "MORENO"
click at [1089, 438] on button "Search" at bounding box center [1140, 455] width 103 height 34
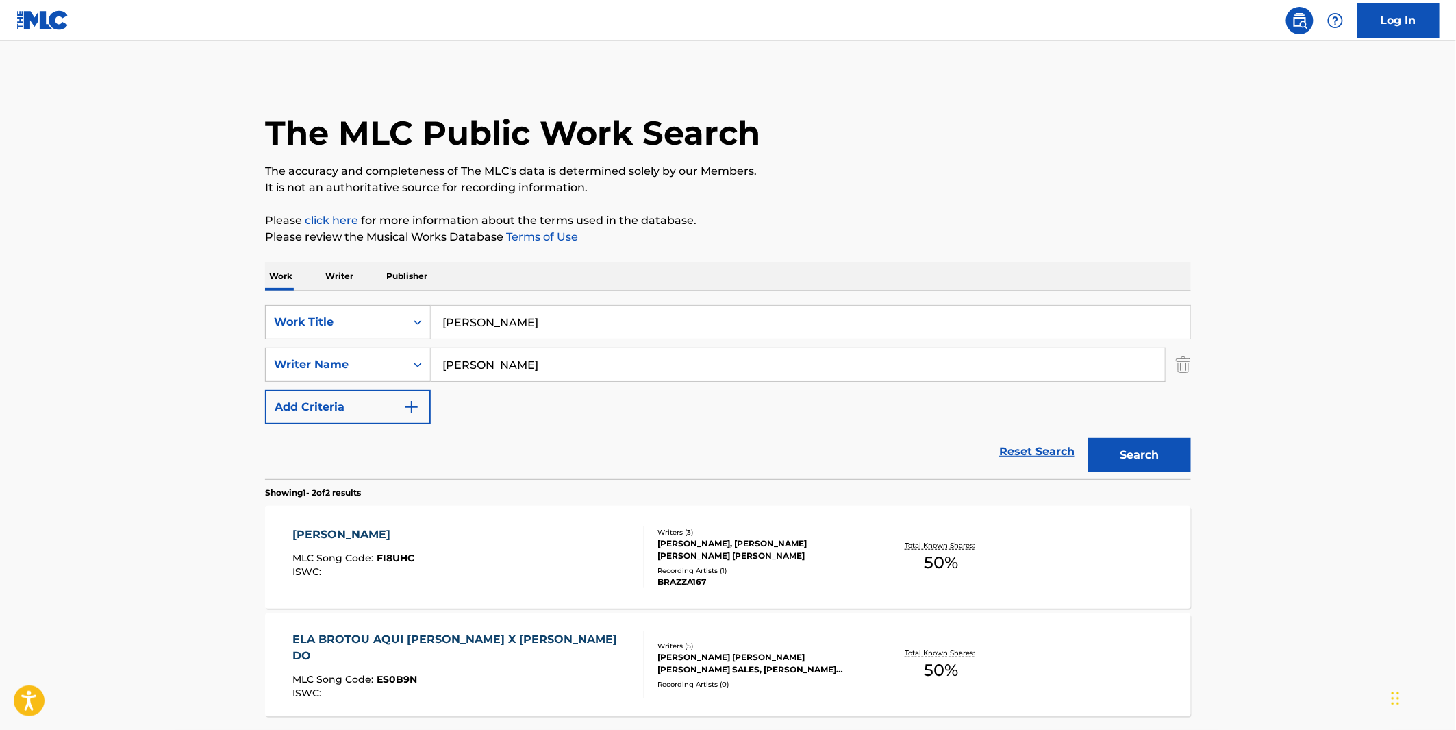
scroll to position [123, 0]
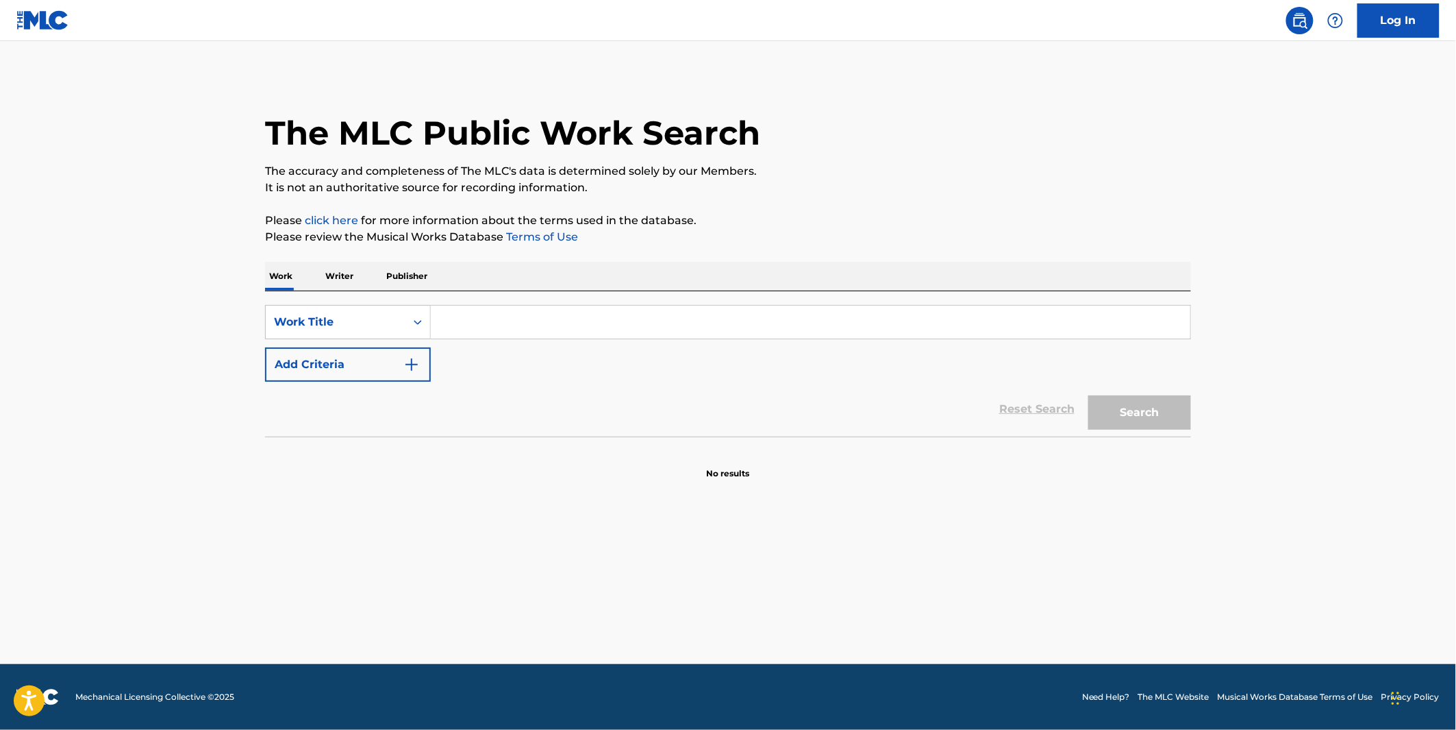
click at [506, 325] on input "Search Form" at bounding box center [811, 322] width 760 height 33
drag, startPoint x: 492, startPoint y: 332, endPoint x: 505, endPoint y: 322, distance: 16.2
click at [504, 326] on input "Search Form" at bounding box center [811, 322] width 760 height 33
paste input "Made a Way with DJ Mal-Ski"
drag, startPoint x: 519, startPoint y: 327, endPoint x: 617, endPoint y: 312, distance: 99.0
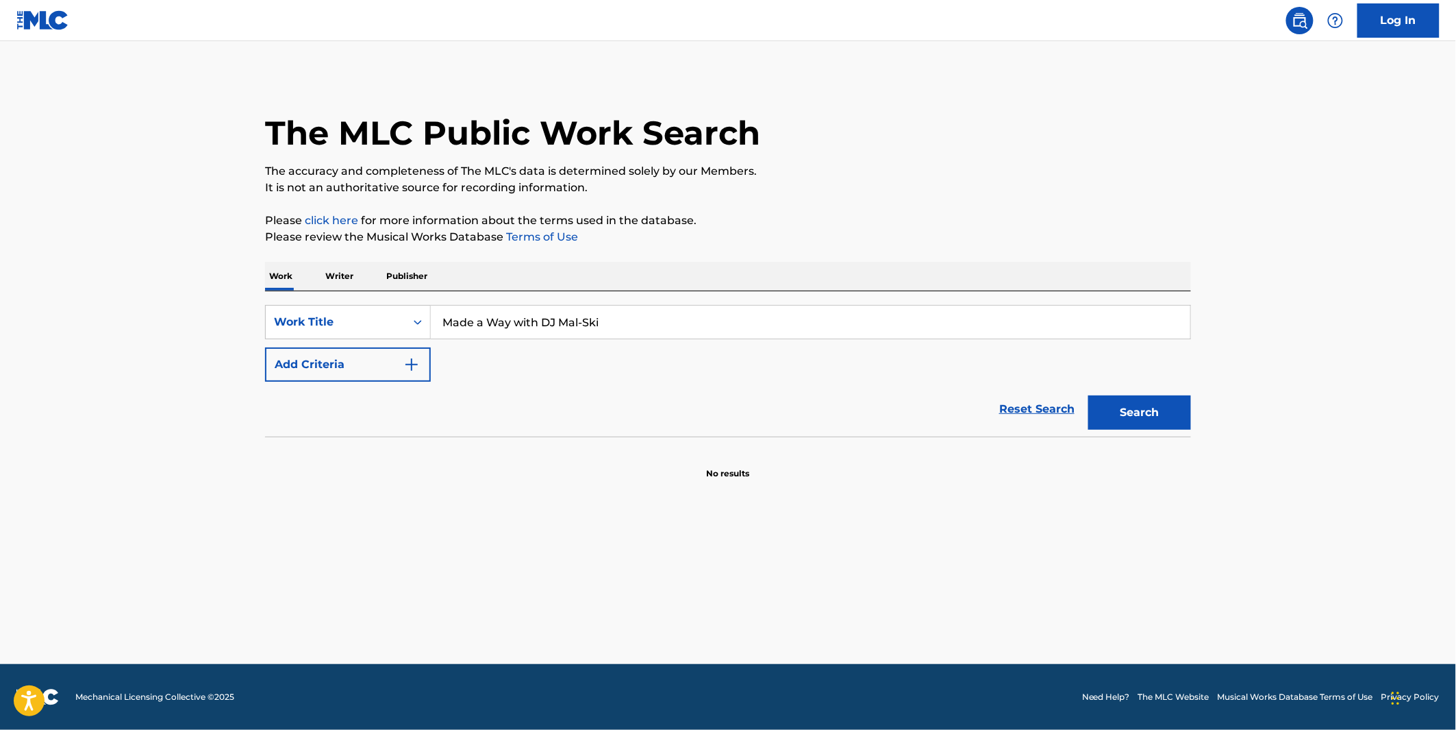
click at [617, 312] on input "Made a Way with DJ Mal-Ski" at bounding box center [811, 322] width 760 height 33
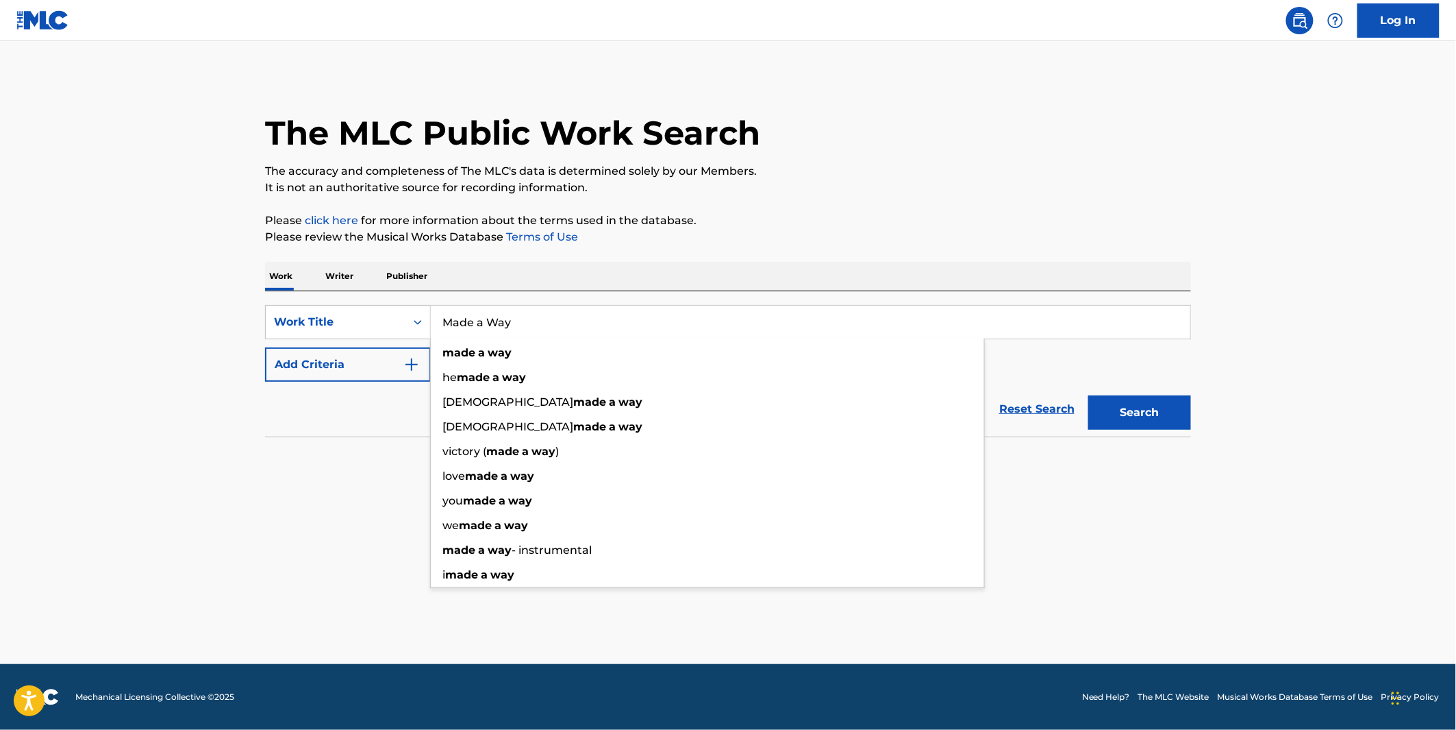
type input "Made a Way"
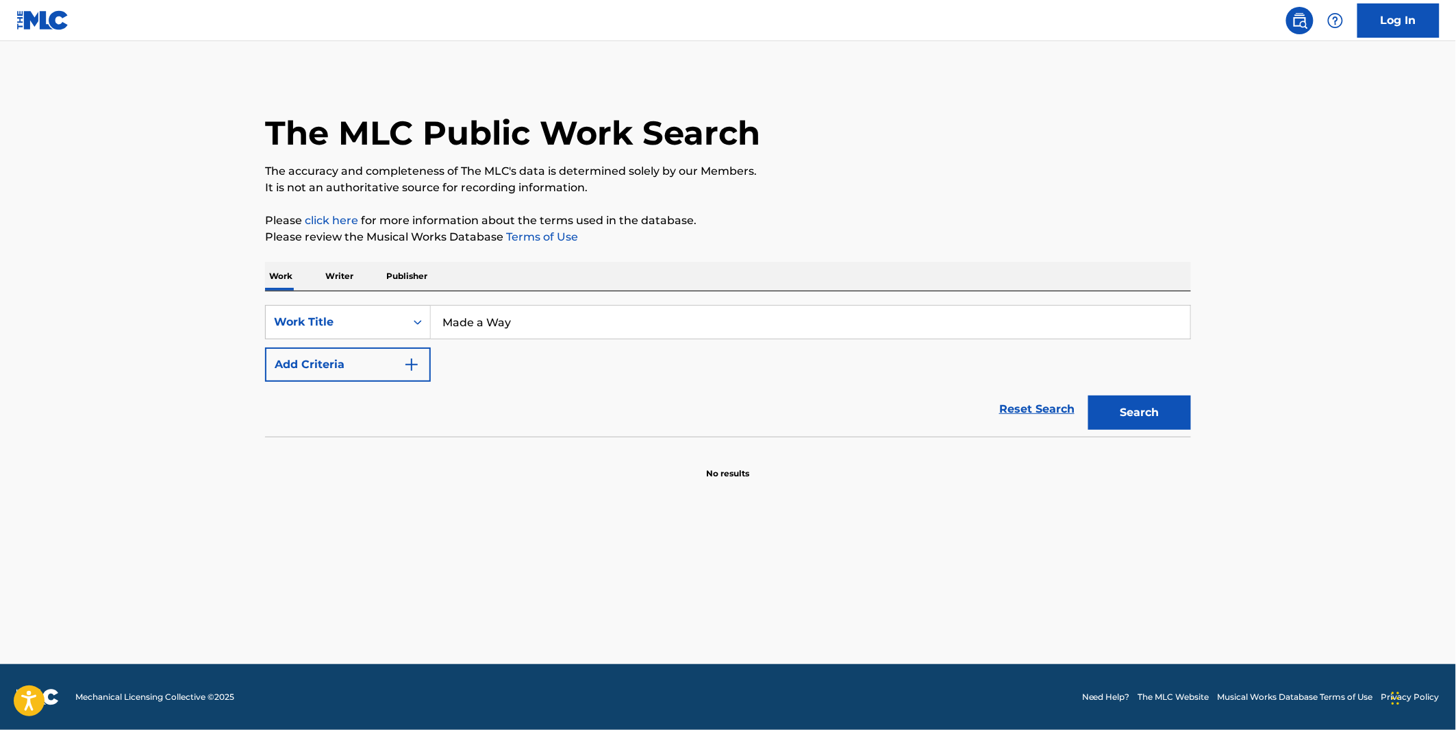
click at [367, 366] on button "Add Criteria" at bounding box center [348, 364] width 166 height 34
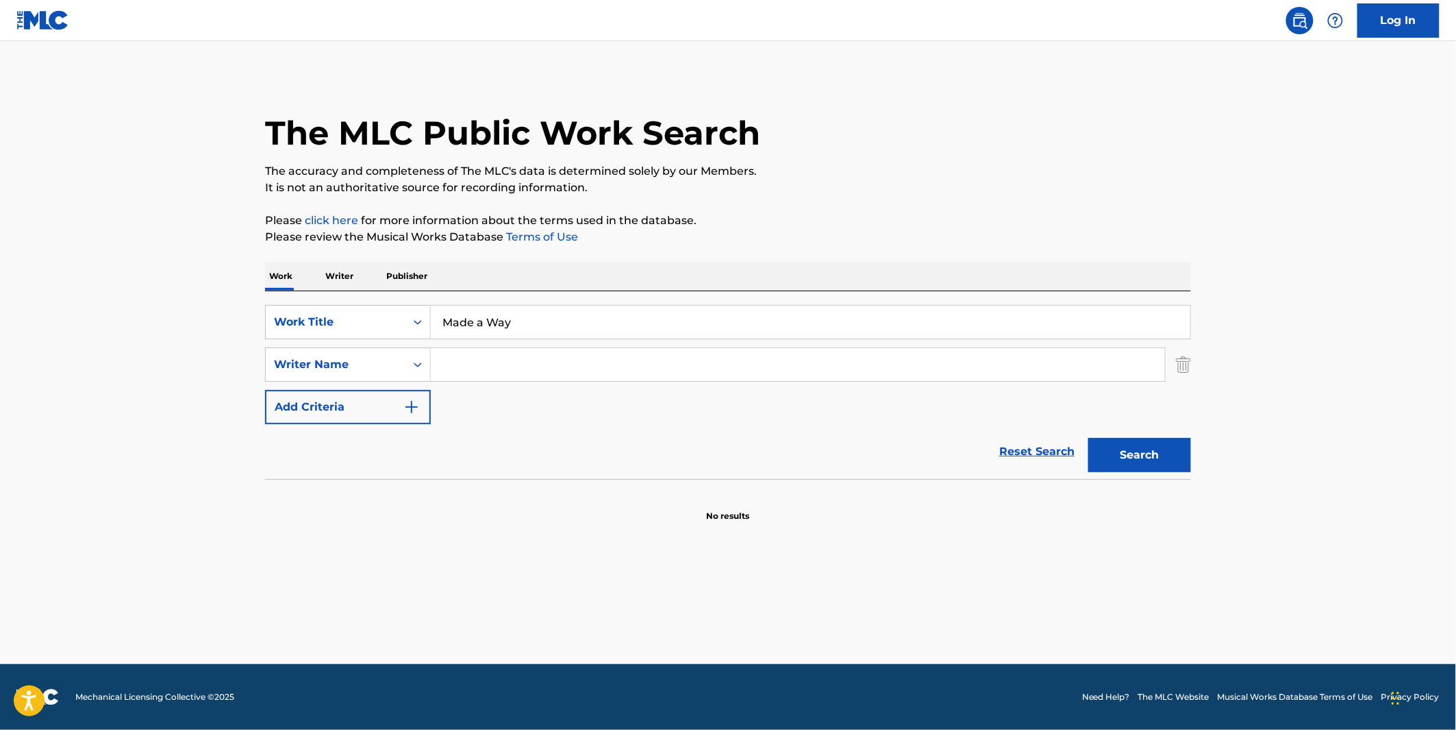
click at [473, 375] on input "Search Form" at bounding box center [798, 364] width 734 height 33
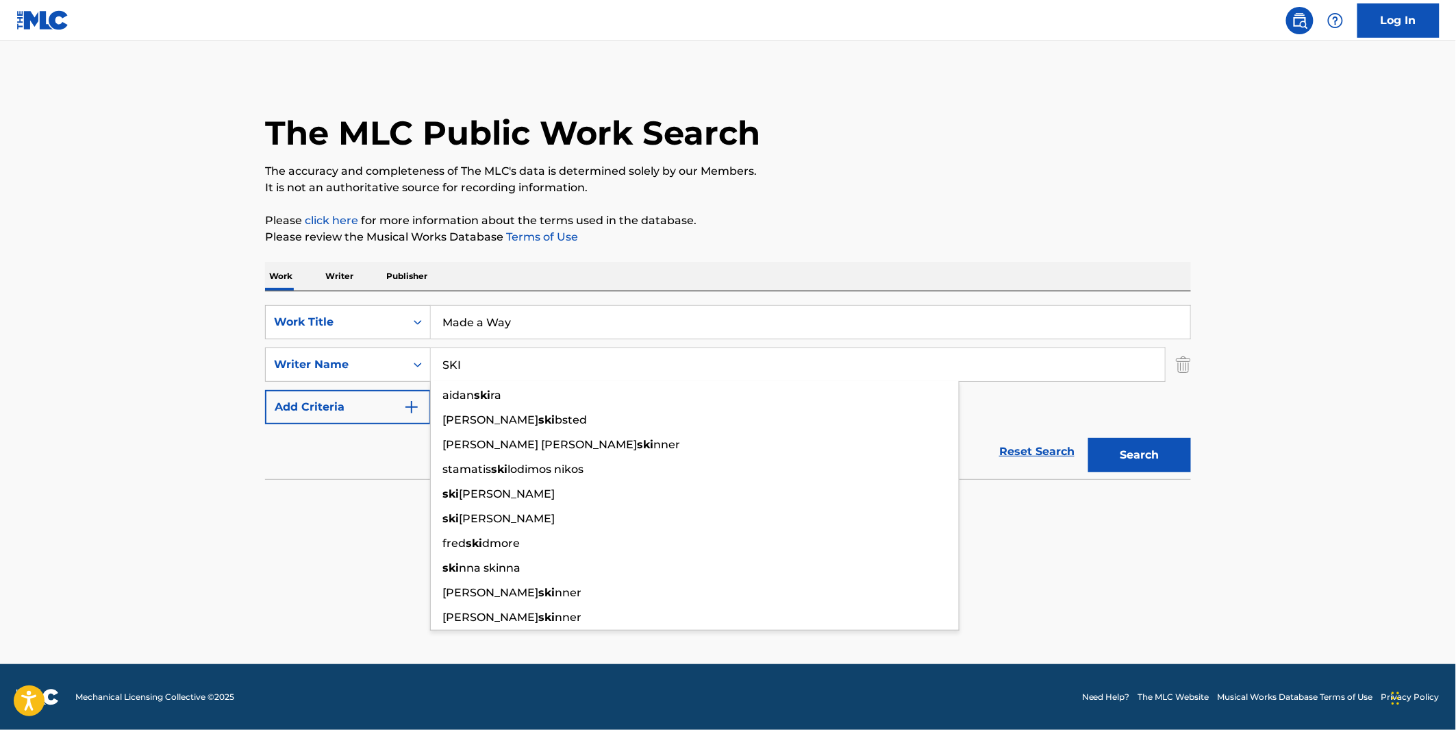
type input "SKI"
click at [1053, 66] on main "The MLC Public Work Search The accuracy and completeness of The MLC's data is d…" at bounding box center [728, 352] width 1456 height 623
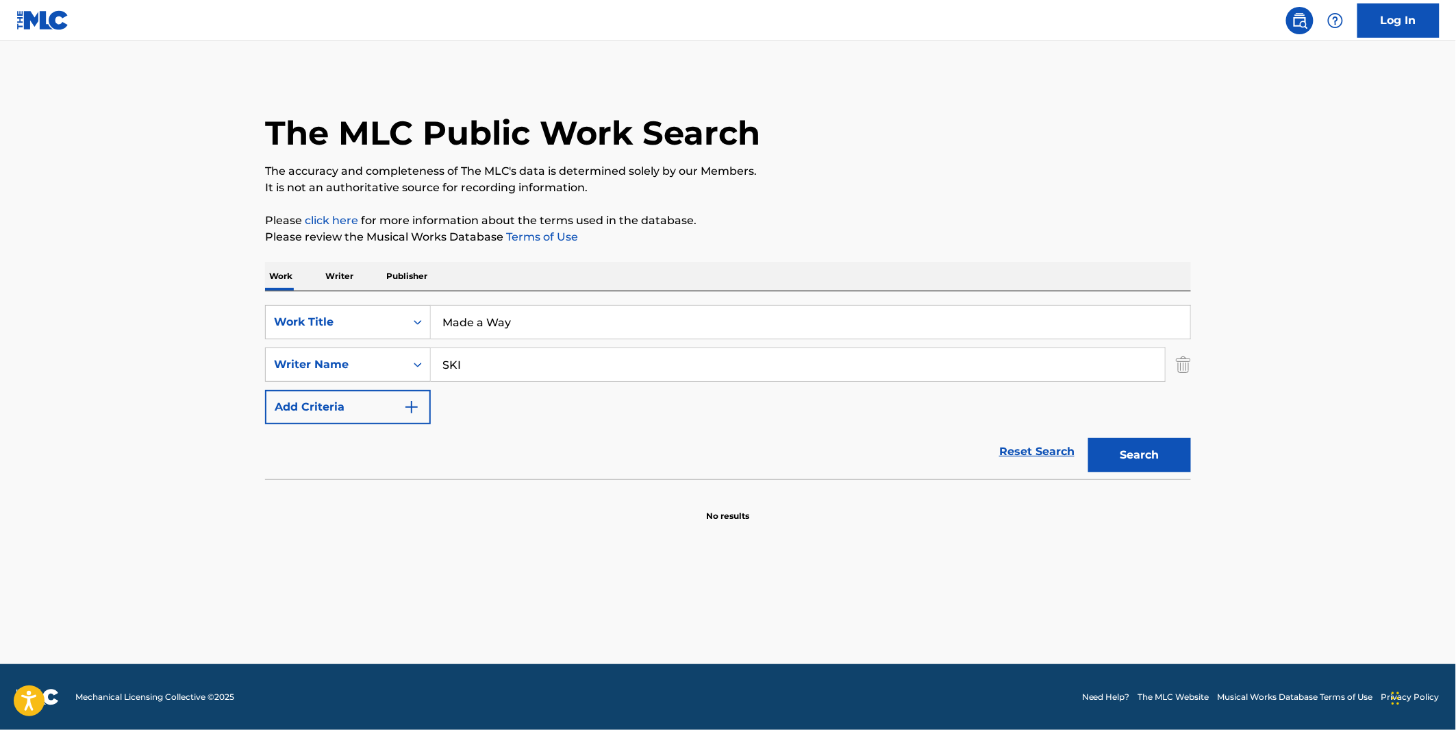
click at [1156, 434] on div "Search" at bounding box center [1137, 451] width 110 height 55
click at [1141, 452] on button "Search" at bounding box center [1140, 455] width 103 height 34
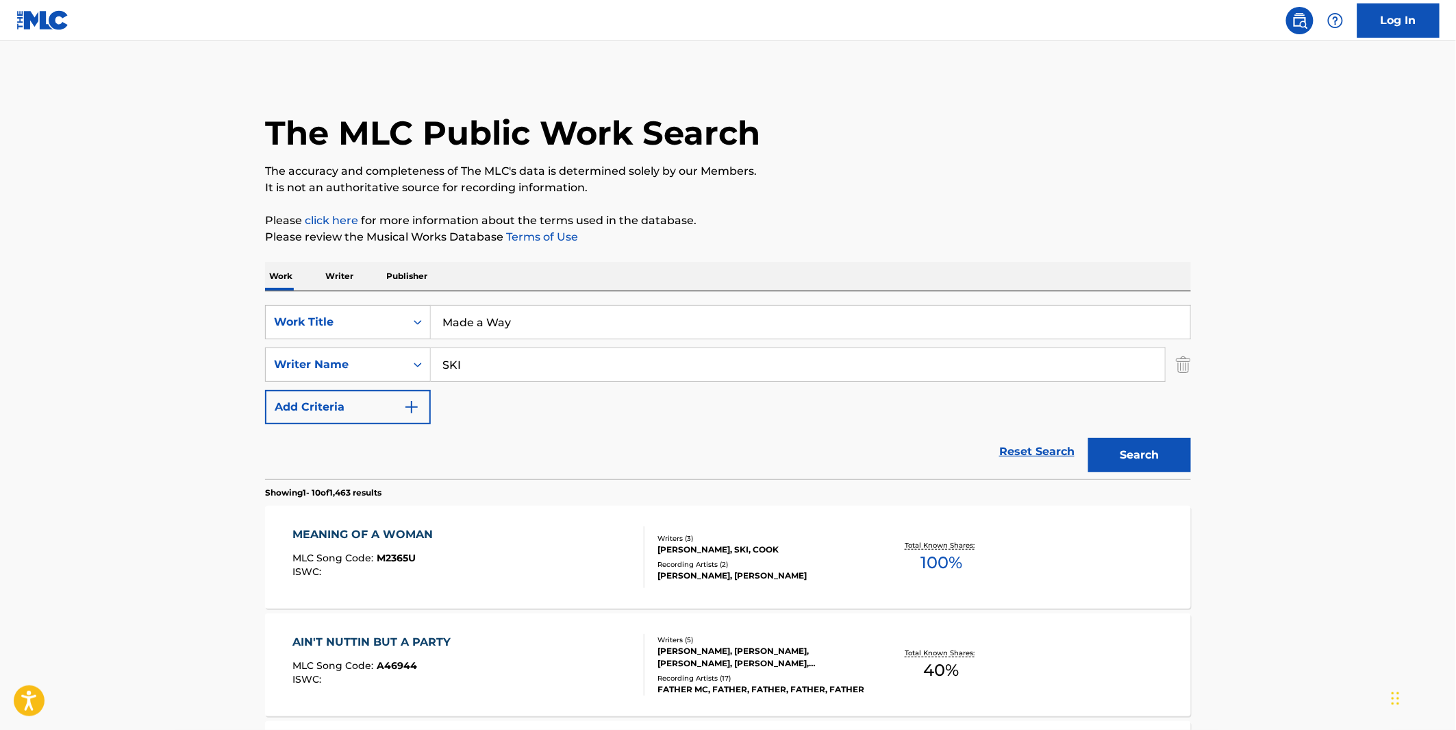
click at [496, 325] on input "Made a Way" at bounding box center [811, 322] width 760 height 33
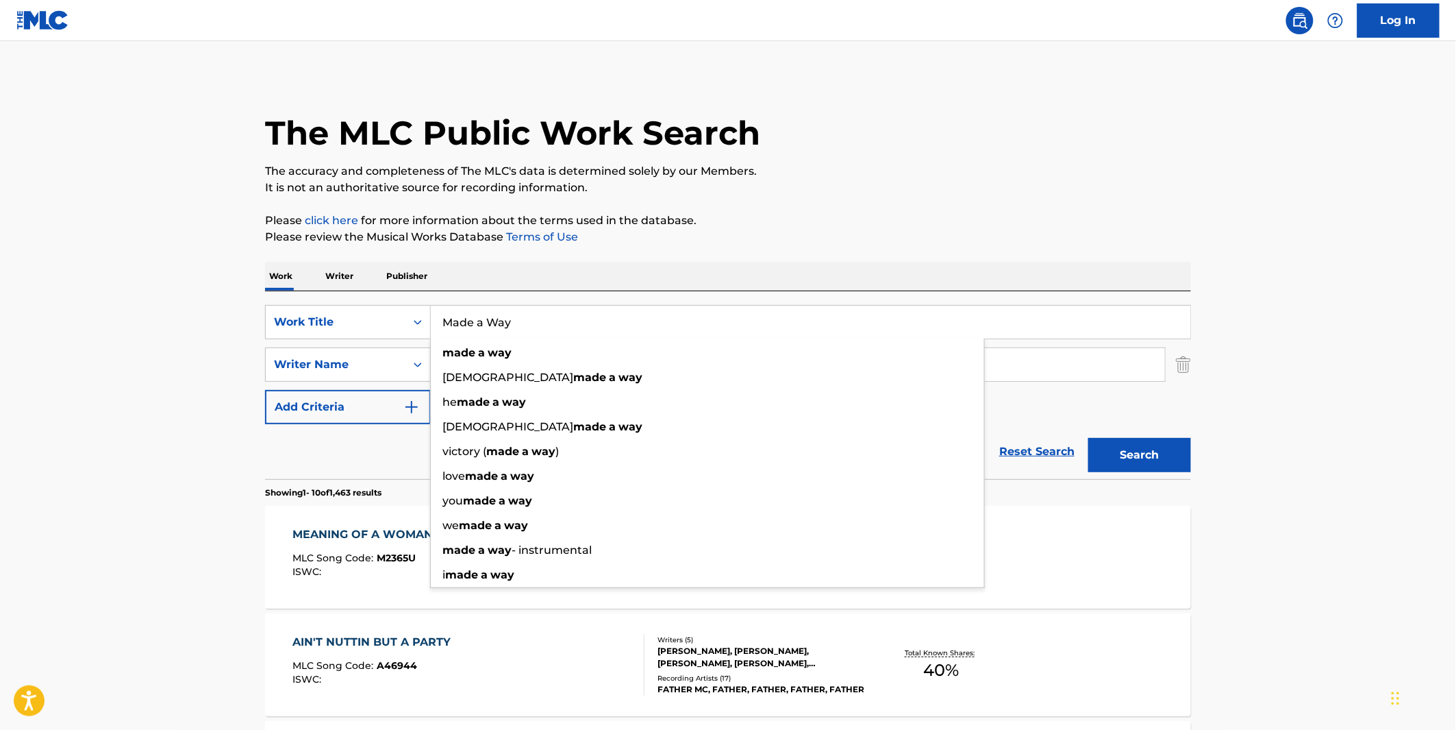
click at [496, 325] on input "Made a Way" at bounding box center [811, 322] width 760 height 33
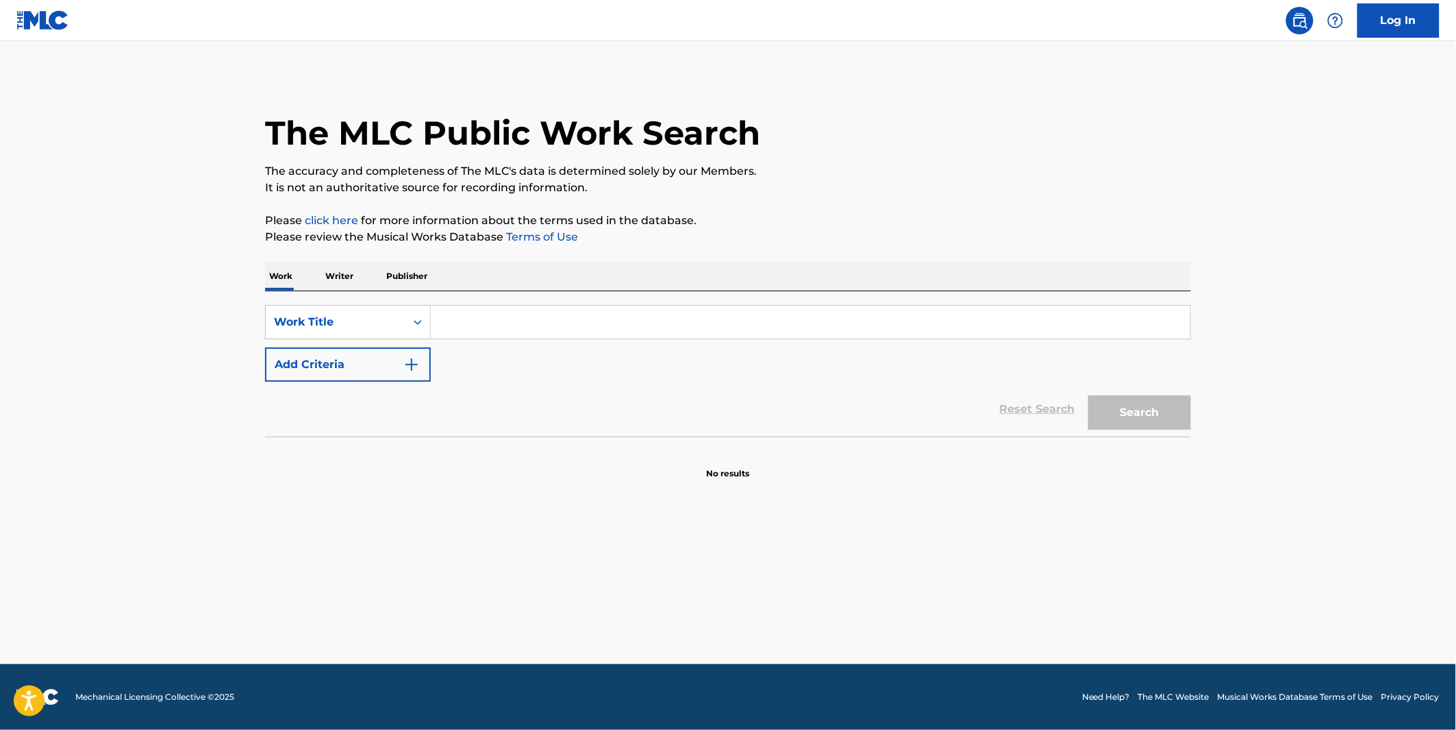
click at [545, 307] on input "Search Form" at bounding box center [811, 322] width 760 height 33
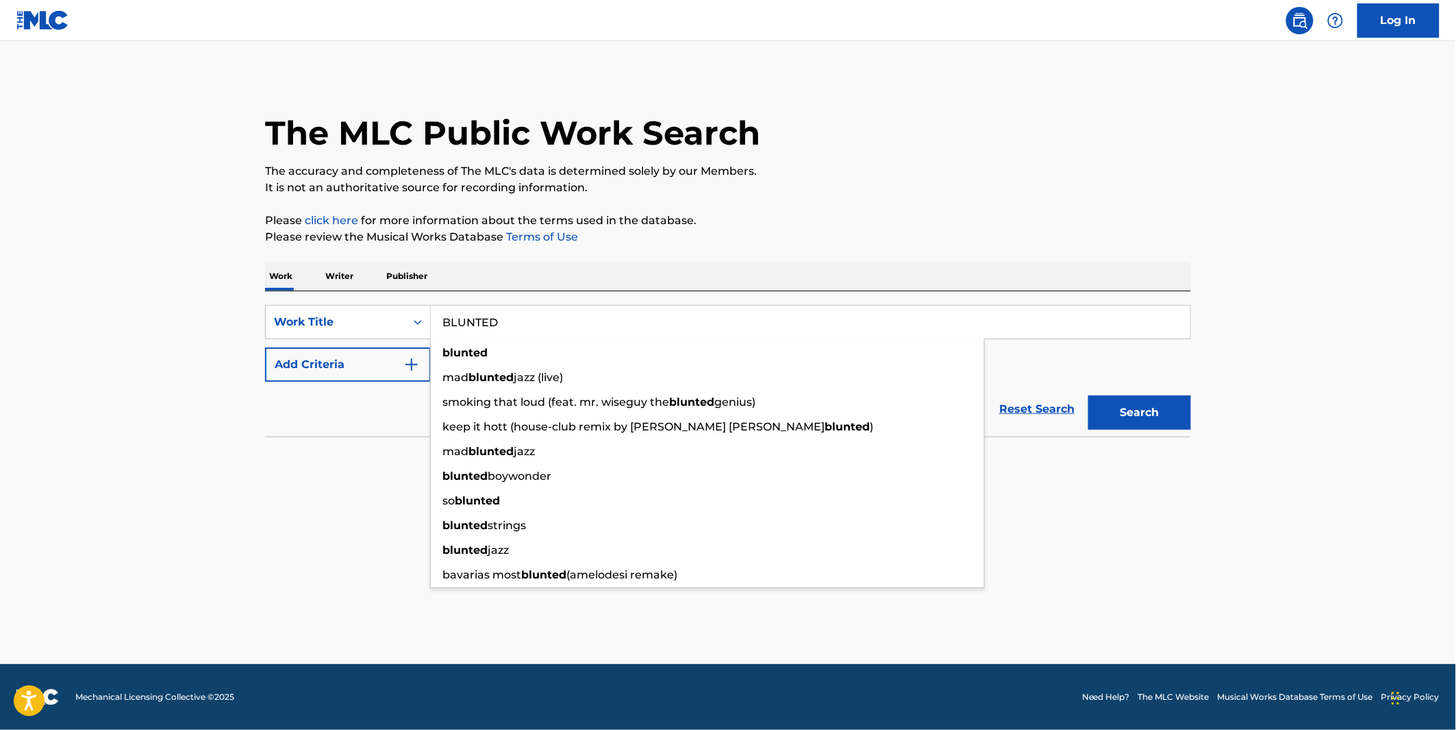
type input "BLUNTED"
click at [799, 262] on div "Work Writer Publisher" at bounding box center [728, 276] width 926 height 29
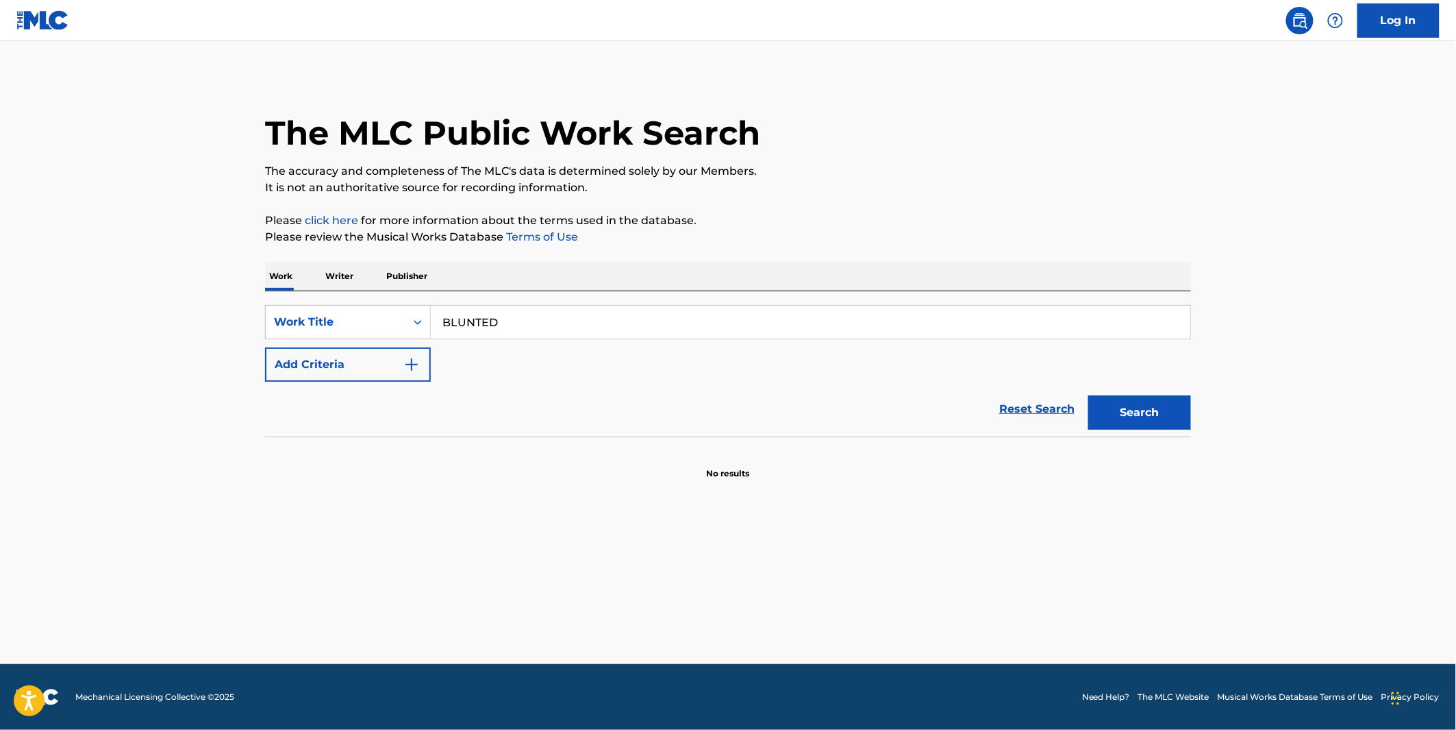
click at [351, 356] on button "Add Criteria" at bounding box center [348, 364] width 166 height 34
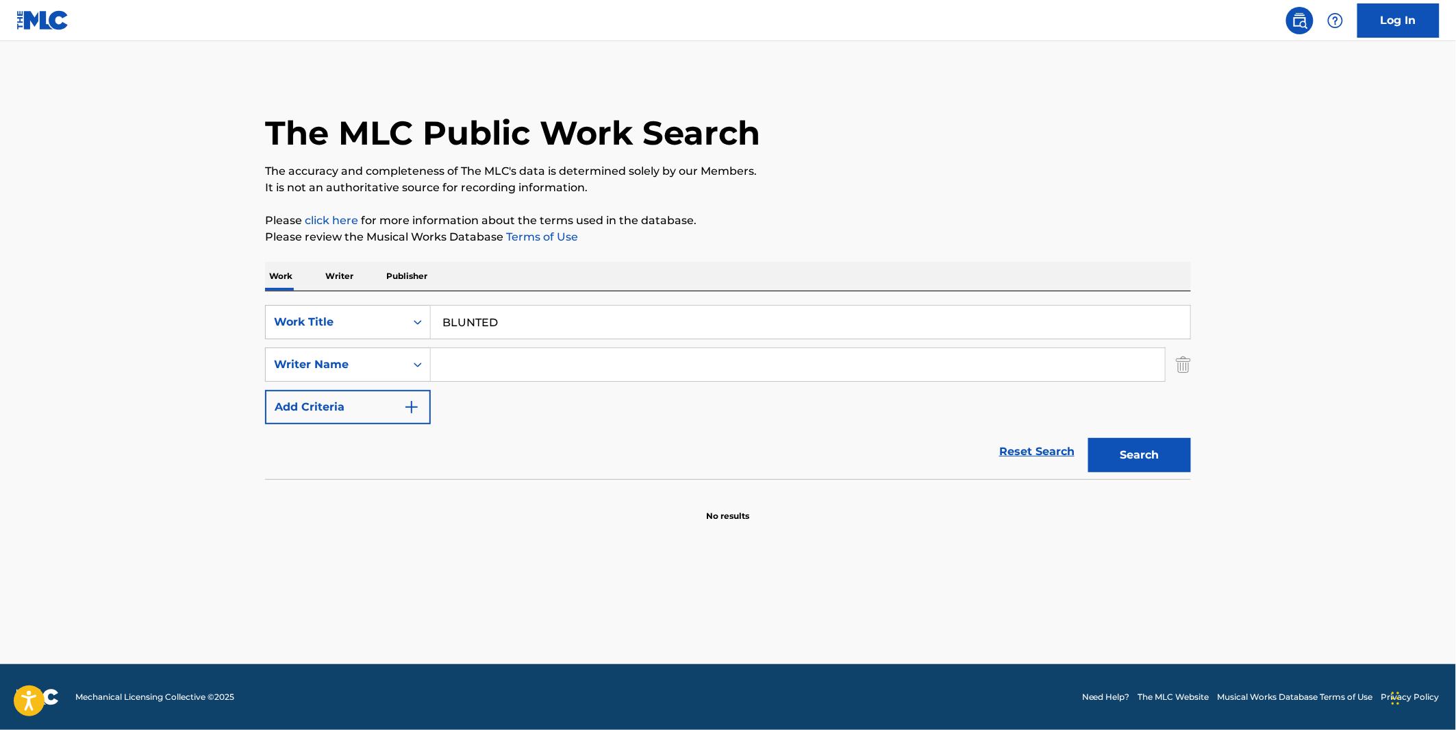
click at [456, 358] on input "Search Form" at bounding box center [798, 364] width 734 height 33
paste input "[PERSON_NAME]"
type input "[PERSON_NAME]"
click at [1089, 438] on button "Search" at bounding box center [1140, 455] width 103 height 34
